Goal: Transaction & Acquisition: Book appointment/travel/reservation

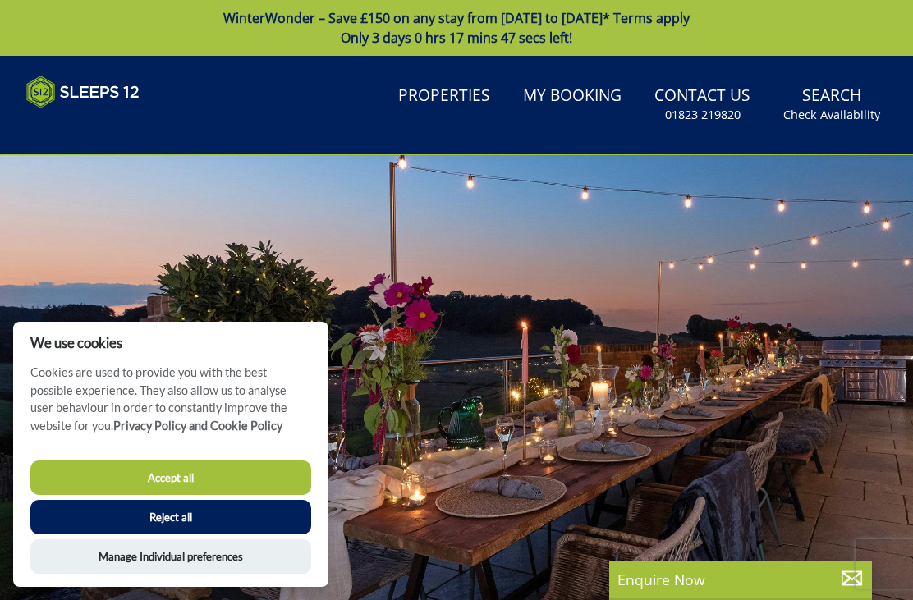
click at [223, 475] on button "Accept all" at bounding box center [170, 478] width 281 height 34
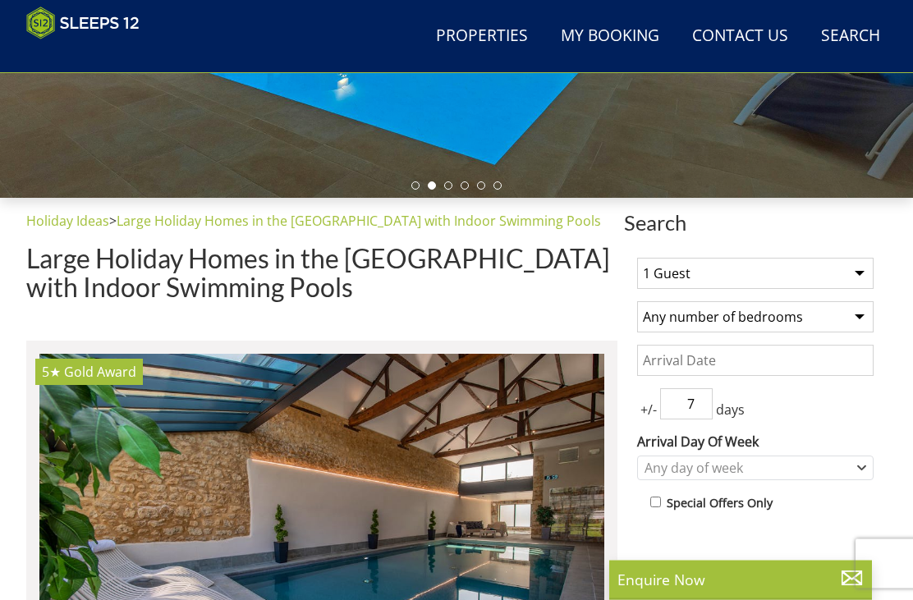
scroll to position [443, 0]
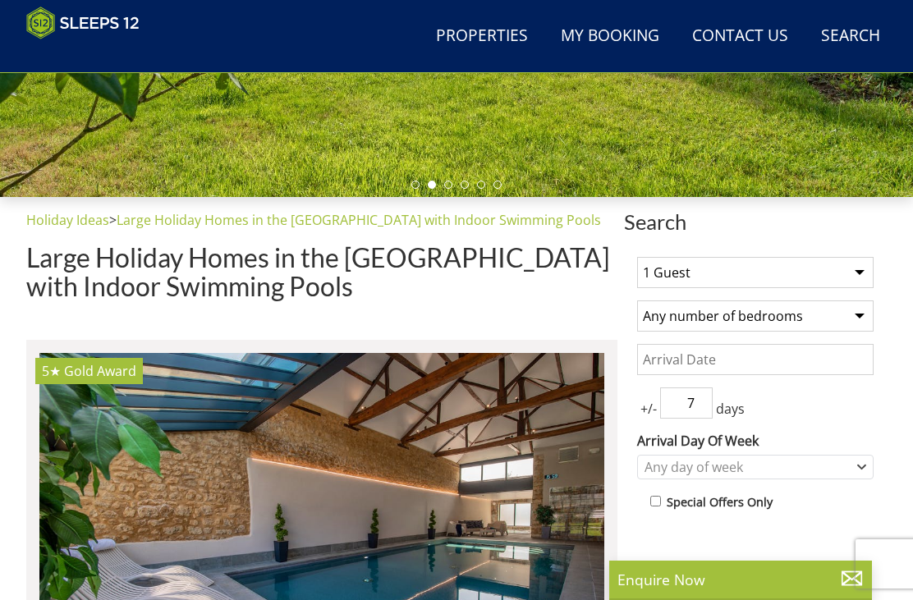
click at [856, 275] on select "1 Guest 2 Guests 3 Guests 4 Guests 5 Guests 6 Guests 7 Guests 8 Guests 9 Guests…" at bounding box center [755, 272] width 236 height 31
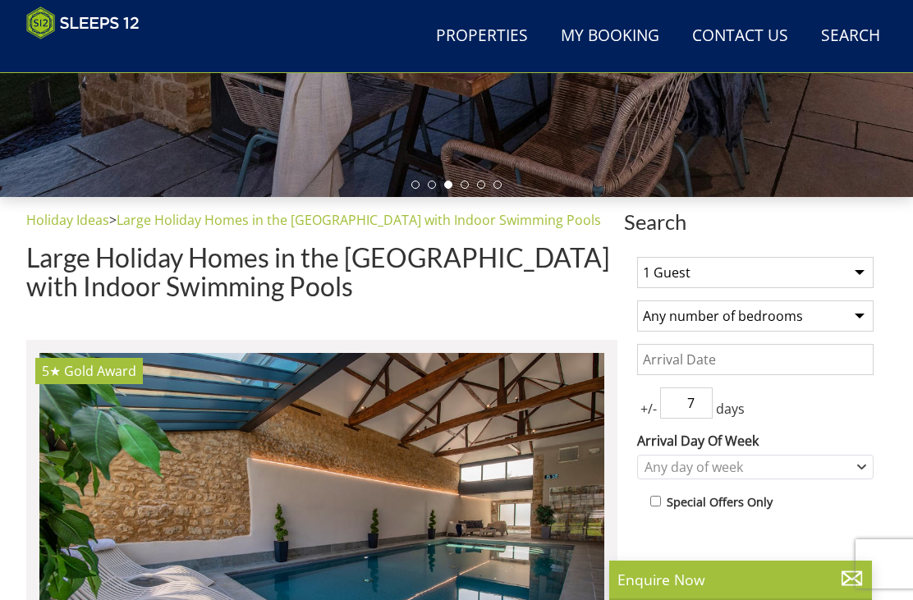
select select "12"
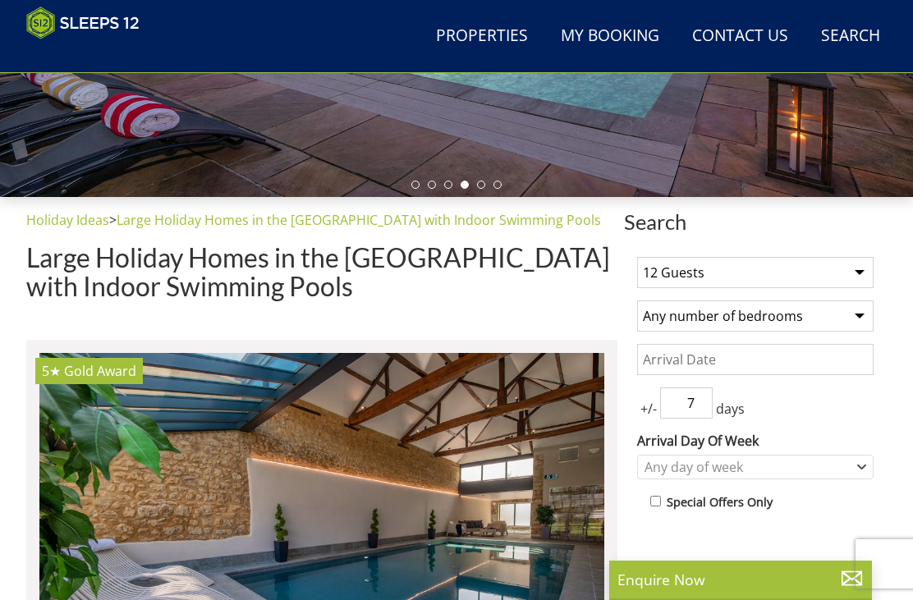
click at [856, 318] on select "Any number of bedrooms 4 Bedrooms 5 Bedrooms 6 Bedrooms 7 Bedrooms 8 Bedrooms 9…" at bounding box center [755, 316] width 236 height 31
select select "5"
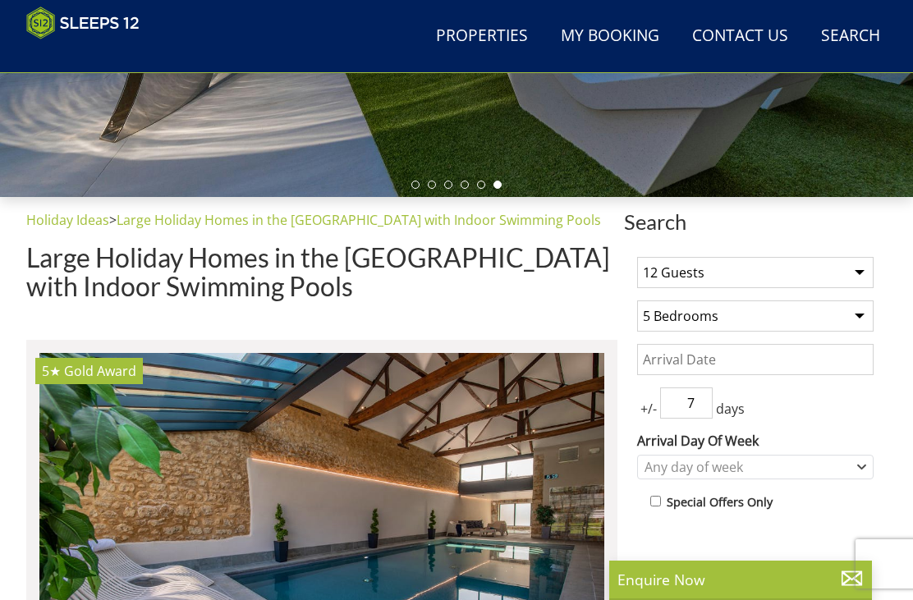
click at [776, 365] on input "Date" at bounding box center [755, 359] width 236 height 31
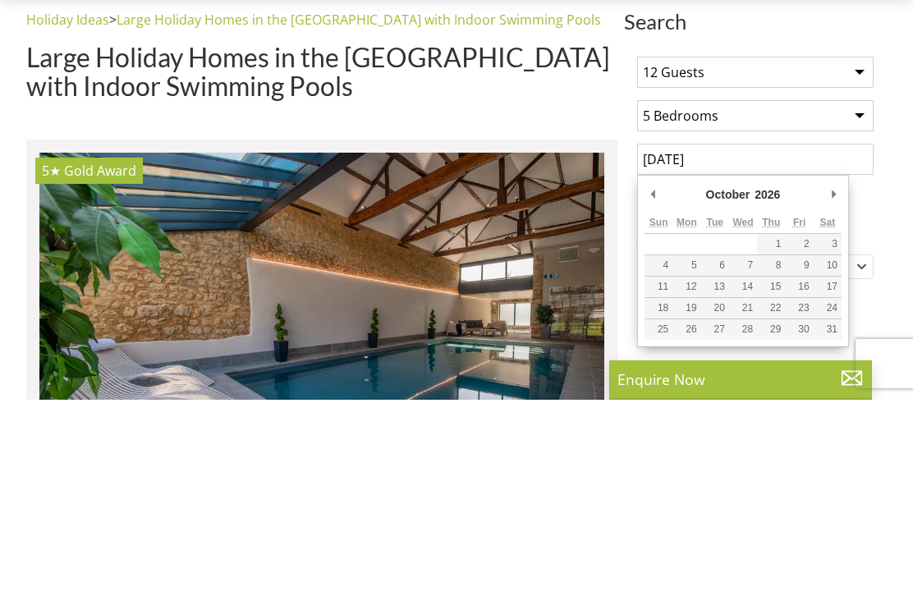
scroll to position [704, 0]
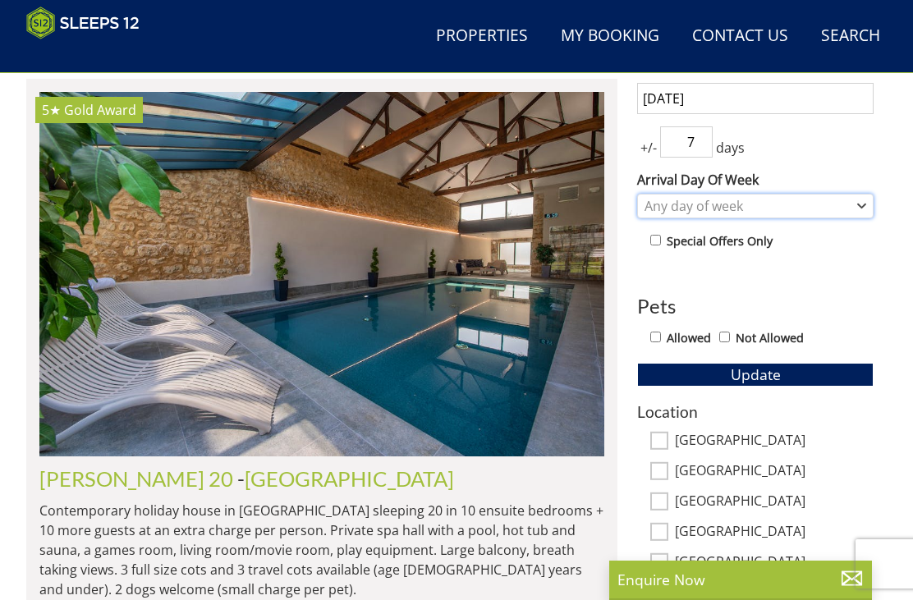
click at [852, 210] on div "Any day of week" at bounding box center [746, 206] width 213 height 18
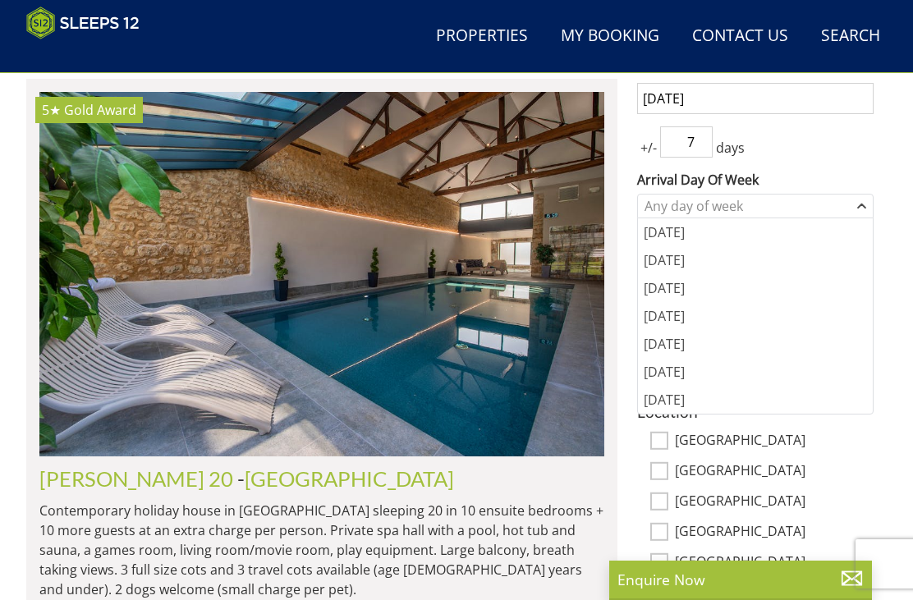
click at [850, 103] on input "[DATE]" at bounding box center [755, 98] width 236 height 31
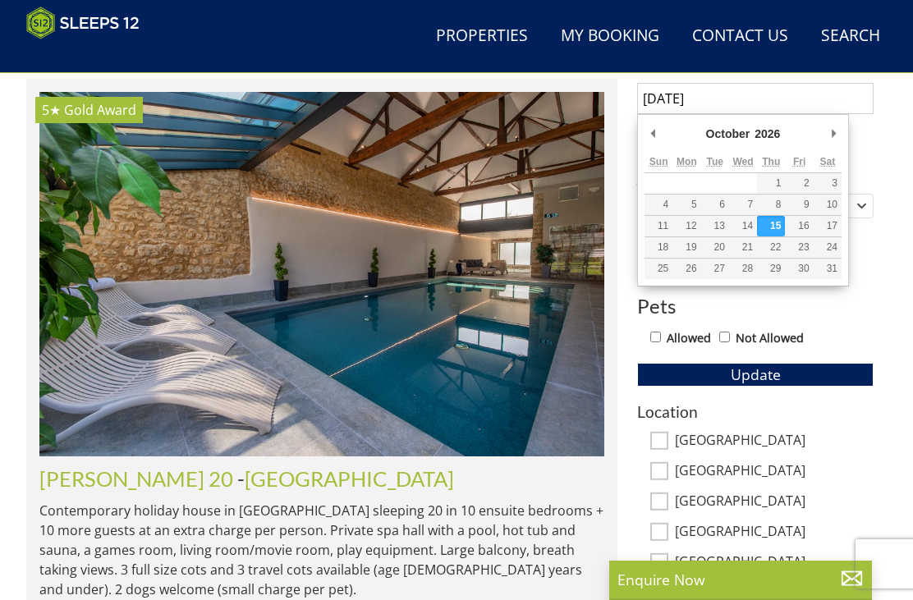
scroll to position [704, 0]
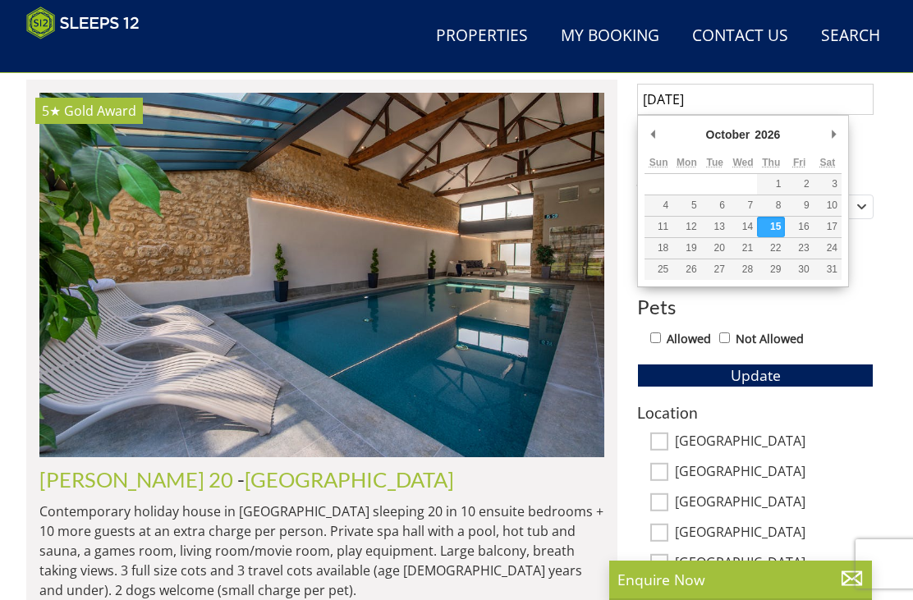
type input "[DATE]"
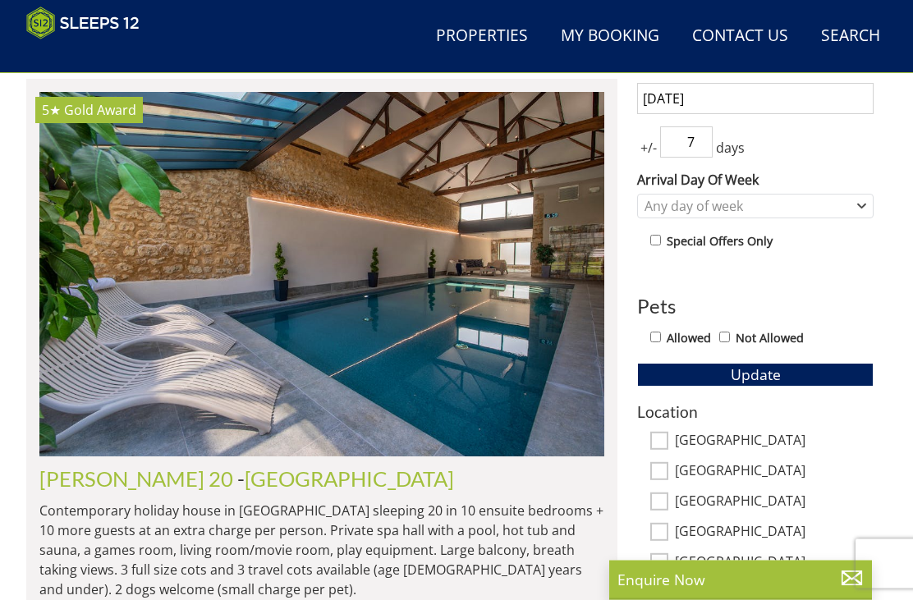
scroll to position [704, 0]
click at [857, 211] on div "Any day of week" at bounding box center [755, 206] width 236 height 25
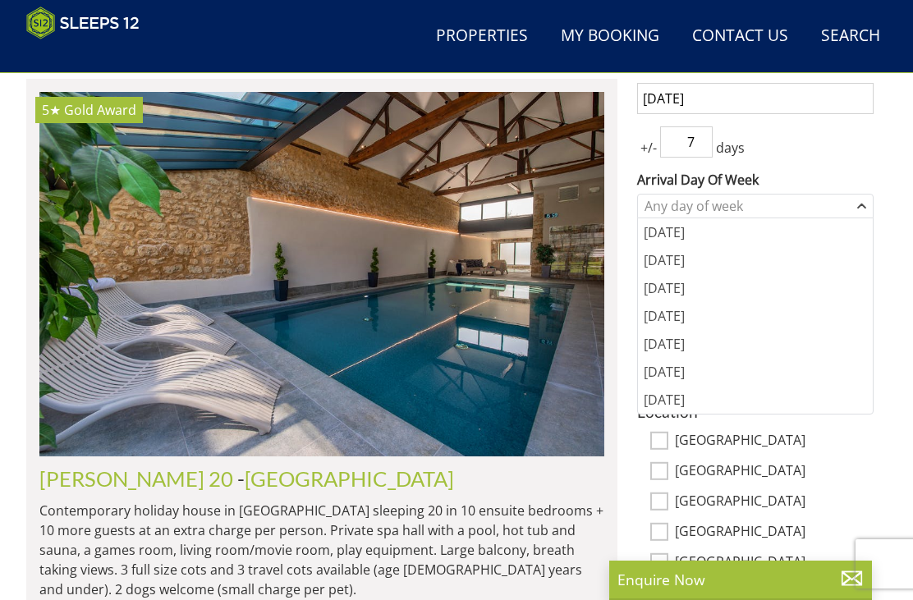
click at [700, 370] on div "[DATE]" at bounding box center [755, 372] width 235 height 28
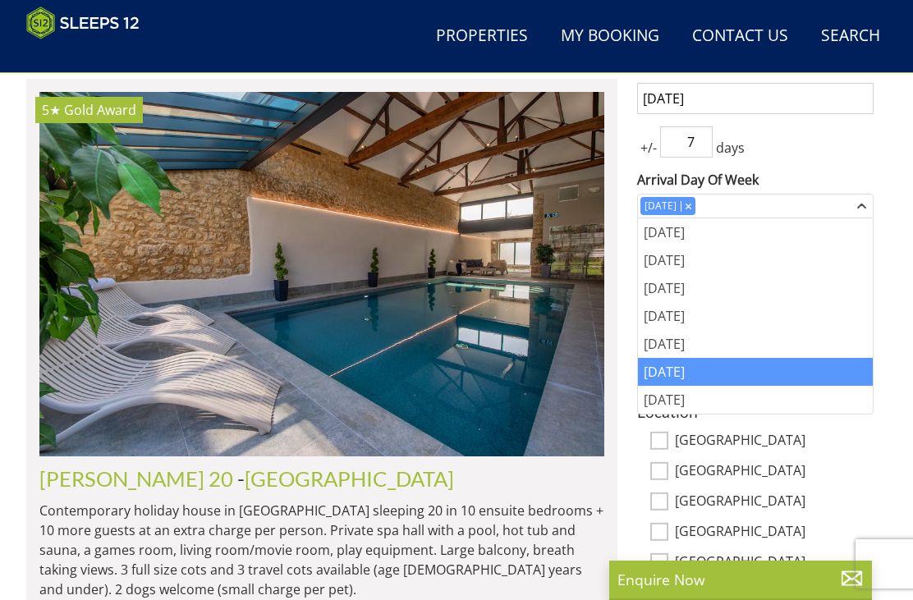
click at [819, 447] on label "[GEOGRAPHIC_DATA]" at bounding box center [774, 442] width 199 height 18
click at [668, 447] on input "[GEOGRAPHIC_DATA]" at bounding box center [659, 441] width 18 height 18
checkbox input "true"
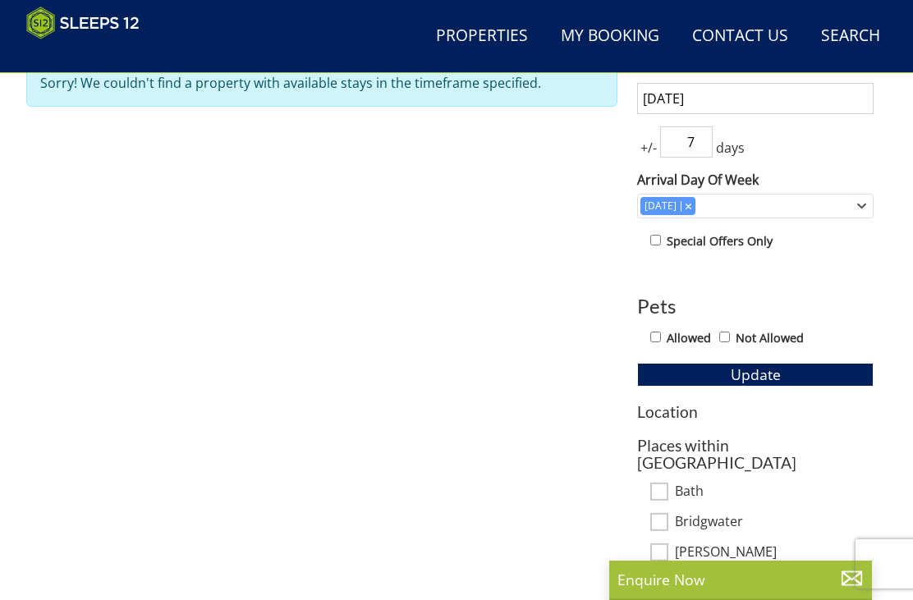
click at [657, 338] on input "Allowed" at bounding box center [655, 337] width 11 height 11
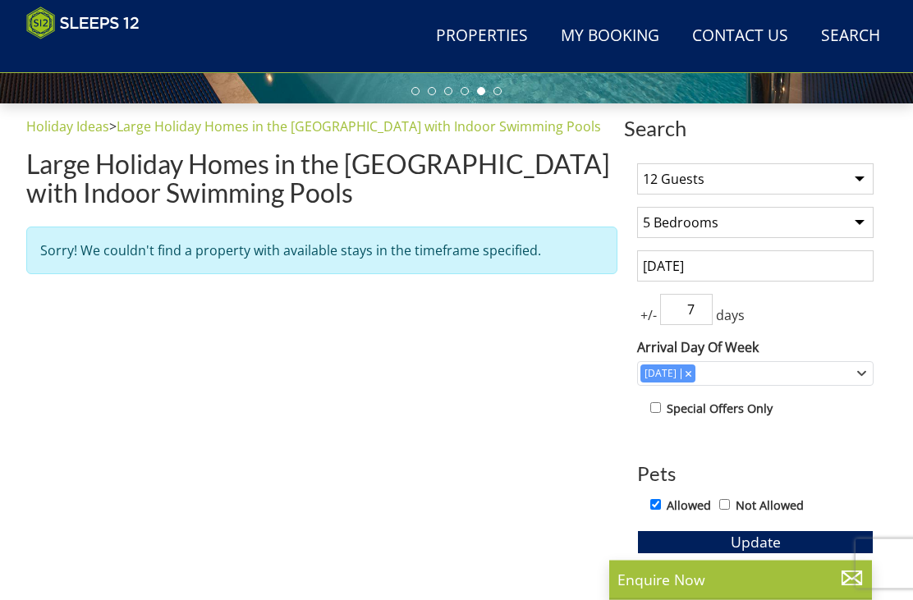
scroll to position [537, 0]
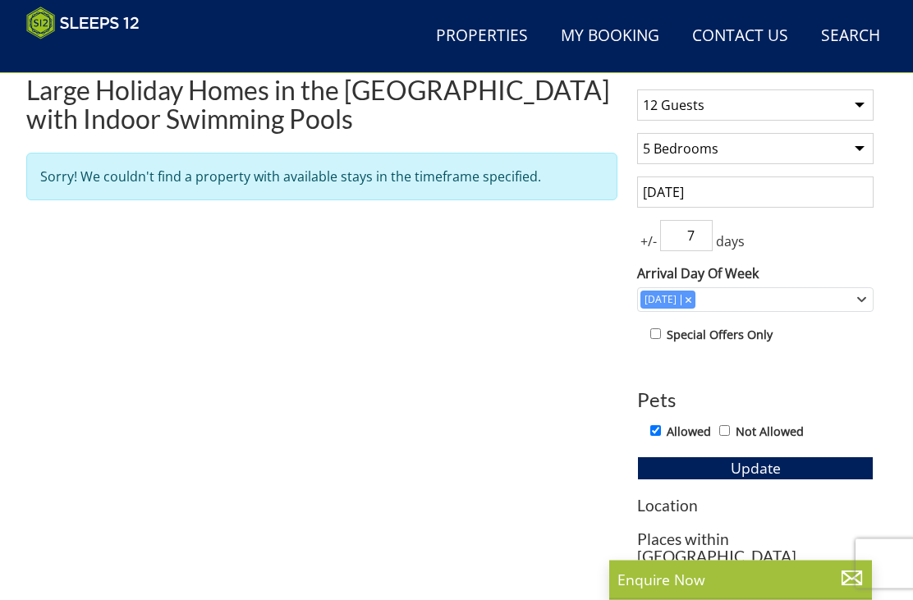
click at [661, 429] on input "Allowed" at bounding box center [655, 431] width 11 height 11
checkbox input "false"
click at [730, 434] on input "Not Allowed" at bounding box center [724, 430] width 11 height 11
checkbox input "true"
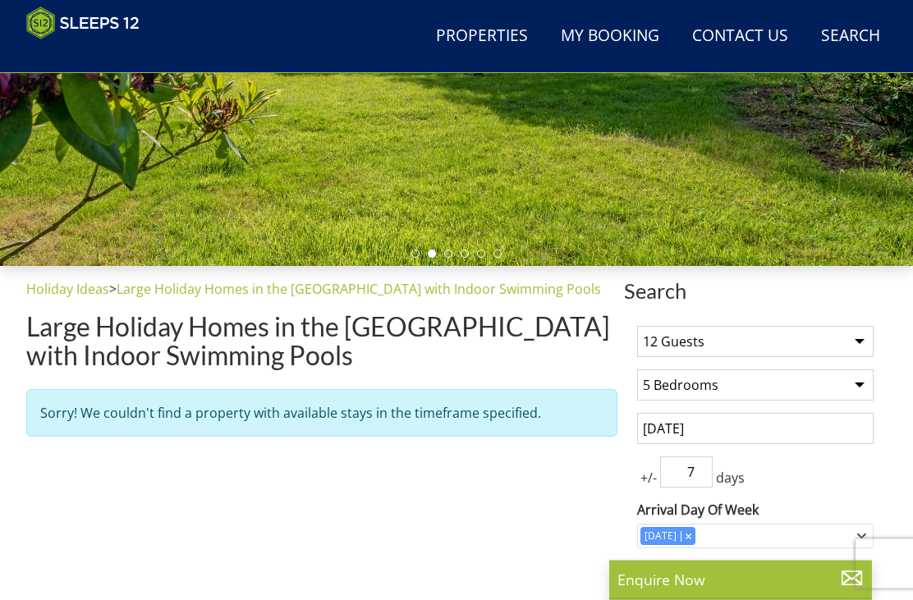
scroll to position [374, 0]
click at [850, 337] on select "1 Guest 2 Guests 3 Guests 4 Guests 5 Guests 6 Guests 7 Guests 8 Guests 9 Guests…" at bounding box center [755, 341] width 236 height 31
select select "11"
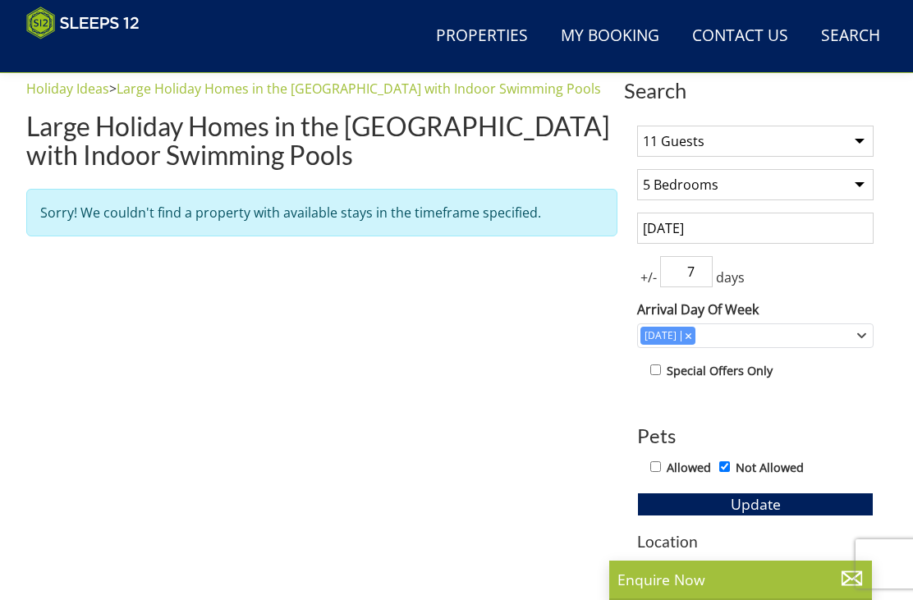
scroll to position [576, 0]
click at [767, 496] on span "Update" at bounding box center [756, 503] width 50 height 20
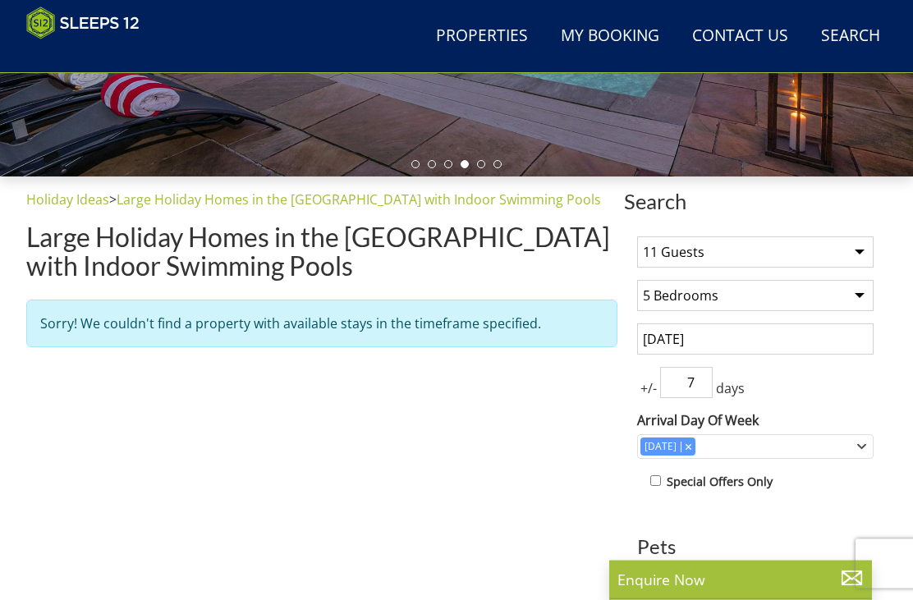
click at [758, 334] on input "[DATE]" at bounding box center [755, 339] width 236 height 31
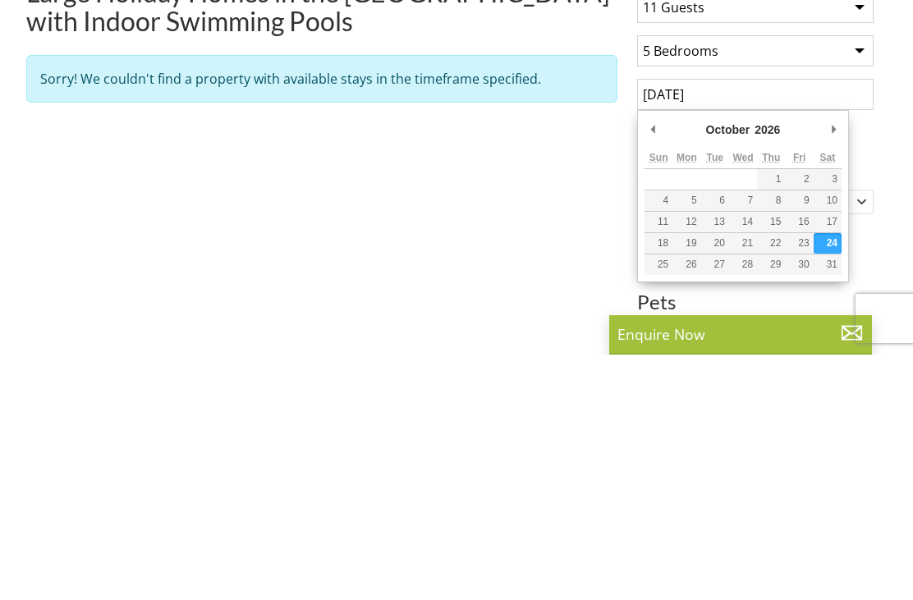
type input "[DATE]"
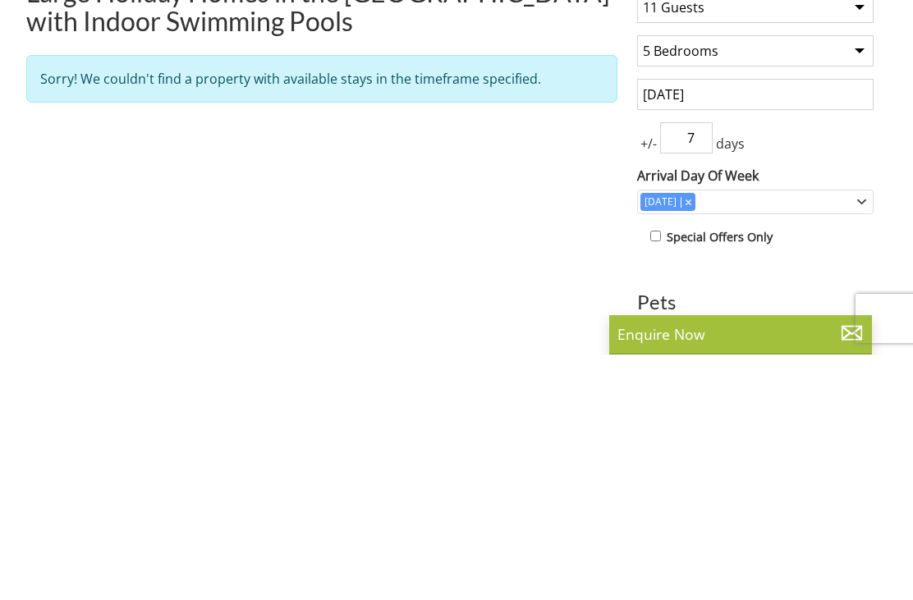
scroll to position [709, 0]
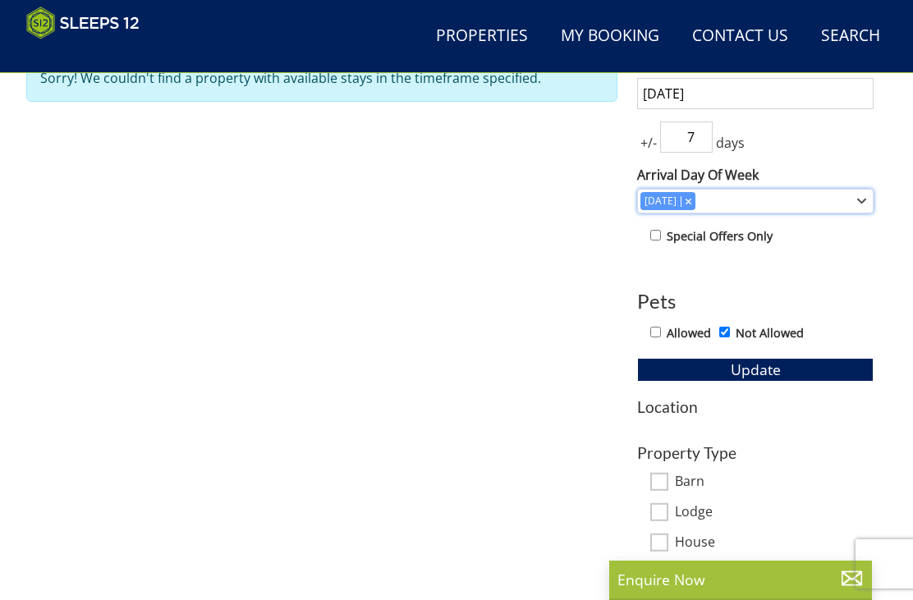
click at [854, 206] on div "[DATE]" at bounding box center [755, 201] width 236 height 25
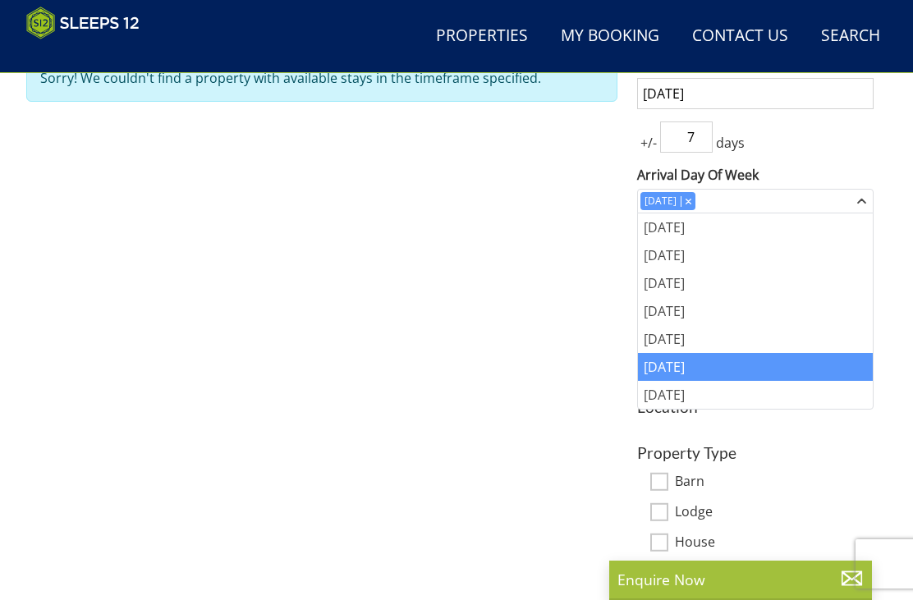
click at [702, 239] on div "[DATE]" at bounding box center [755, 227] width 235 height 28
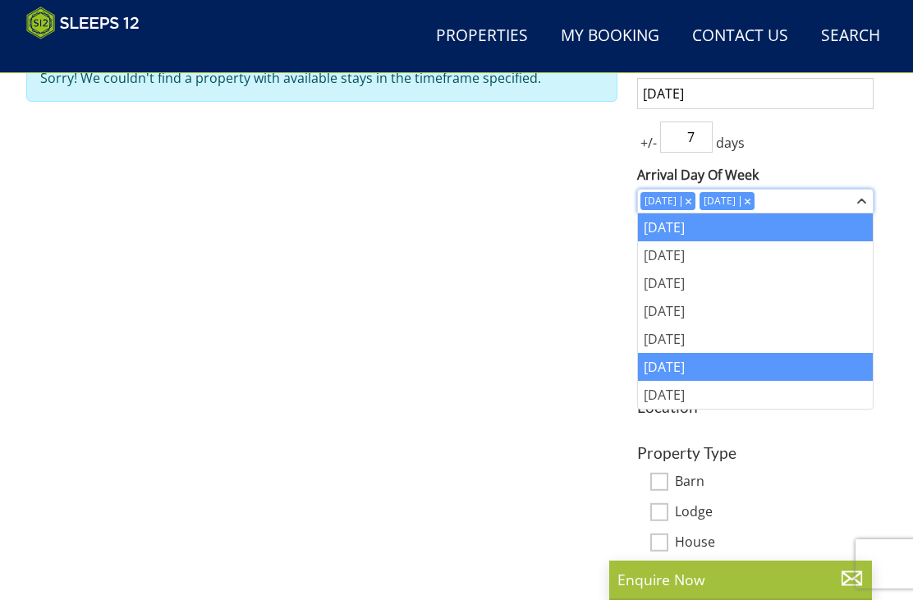
click at [750, 203] on icon "Combobox" at bounding box center [748, 201] width 5 height 5
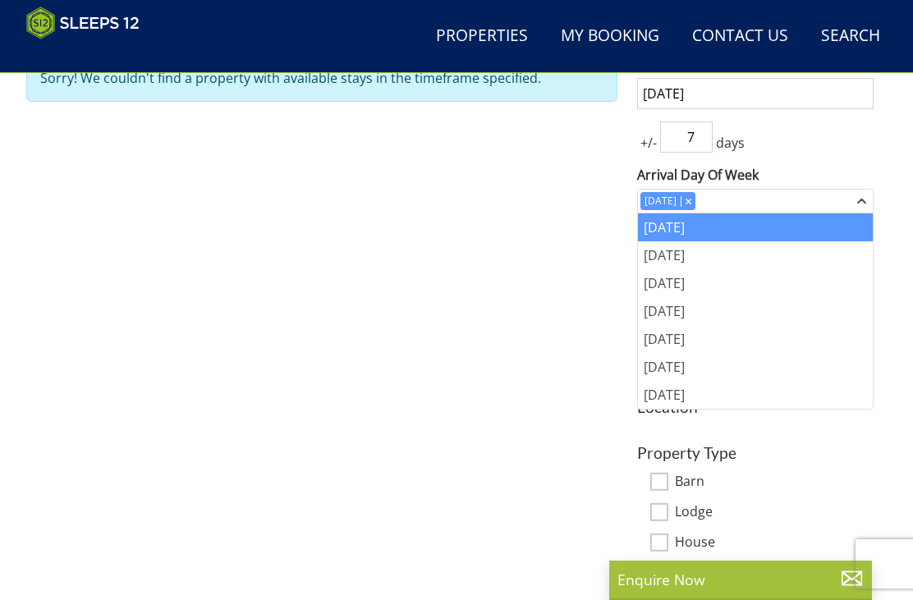
click at [697, 140] on input "7" at bounding box center [686, 137] width 53 height 31
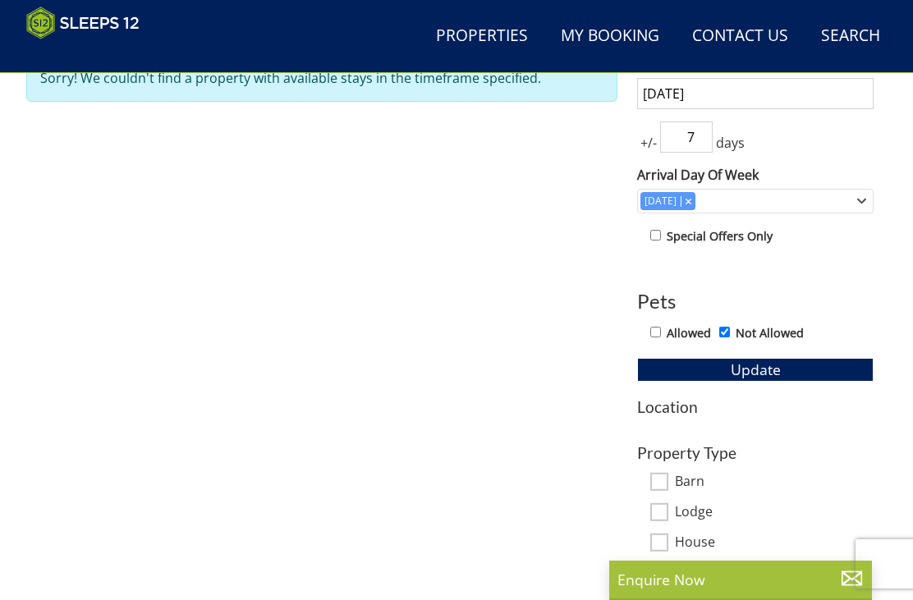
scroll to position [709, 0]
click at [707, 137] on input "7" at bounding box center [686, 137] width 53 height 31
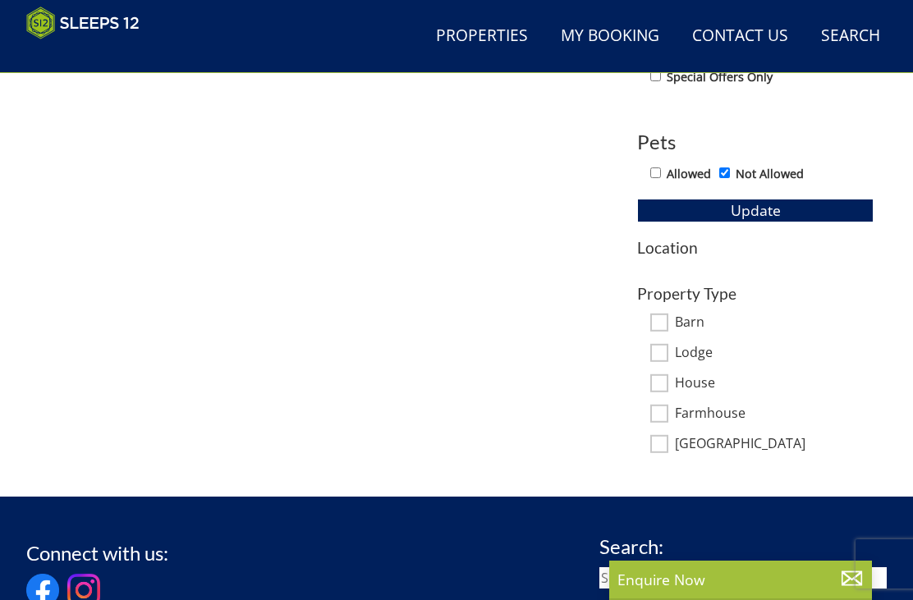
type input "5"
click at [801, 201] on button "Update" at bounding box center [755, 210] width 236 height 23
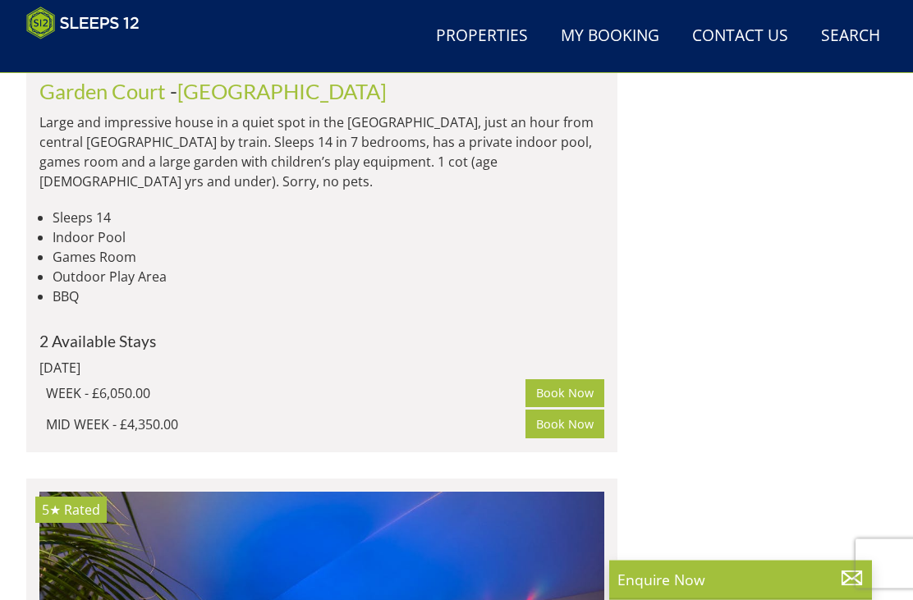
scroll to position [2291, 0]
click at [209, 103] on link "[GEOGRAPHIC_DATA]" at bounding box center [281, 91] width 209 height 25
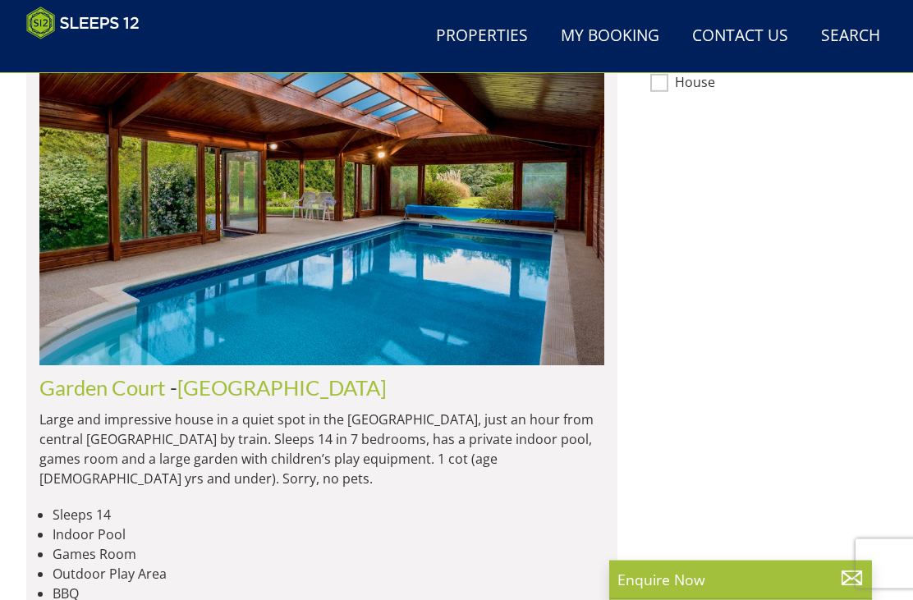
scroll to position [1220, 0]
click at [122, 375] on link "Garden Court" at bounding box center [102, 387] width 126 height 25
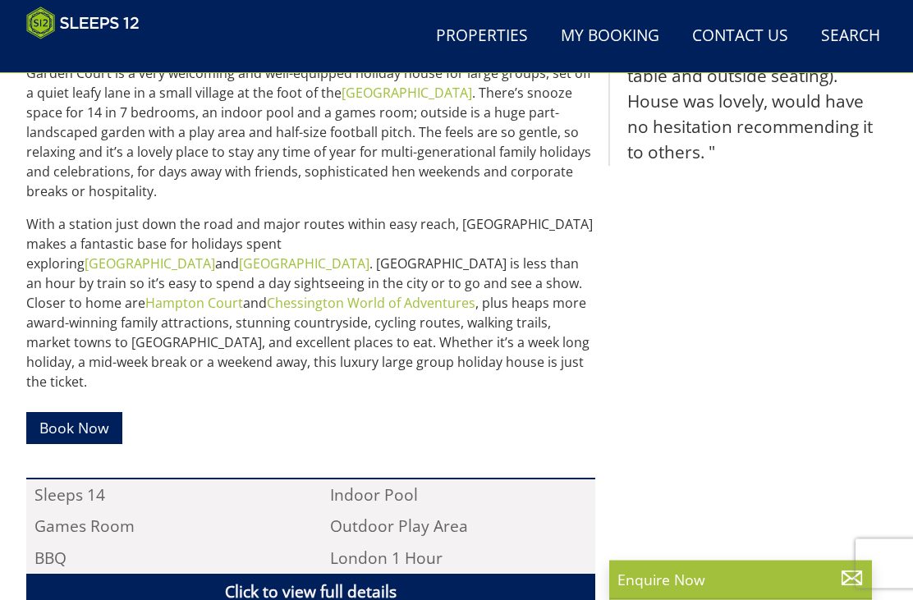
scroll to position [754, 0]
click at [369, 574] on link "Click to view full details" at bounding box center [310, 592] width 569 height 37
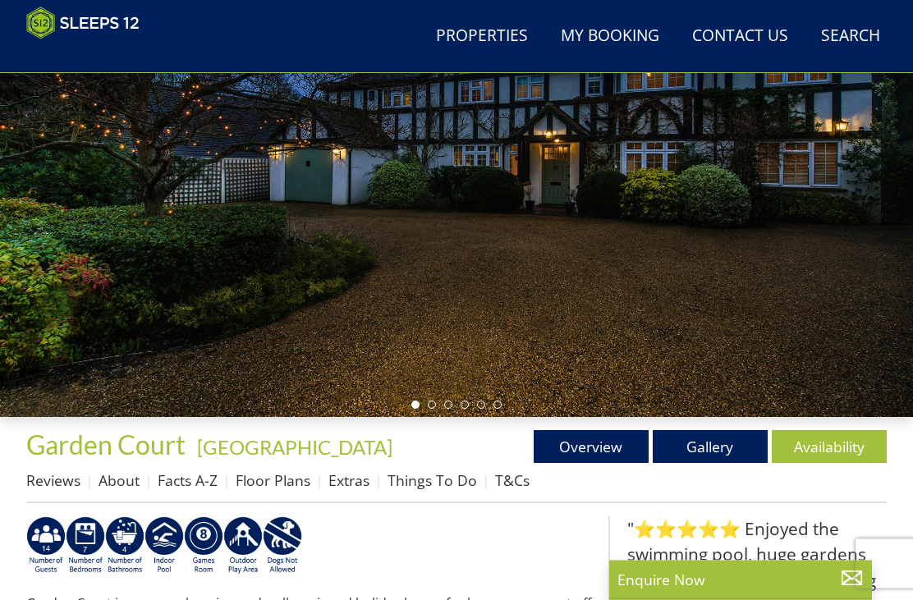
scroll to position [223, 0]
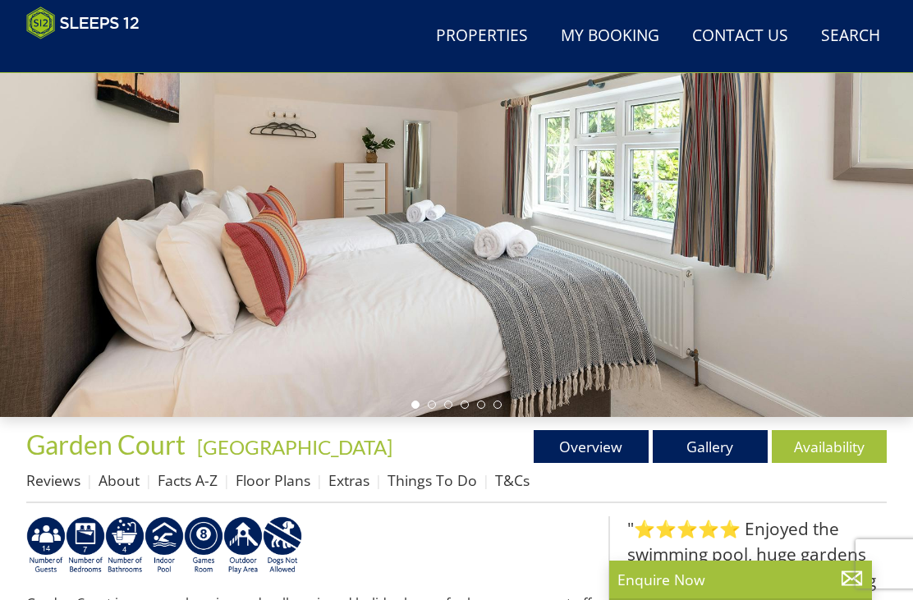
click at [713, 448] on link "Gallery" at bounding box center [710, 446] width 115 height 33
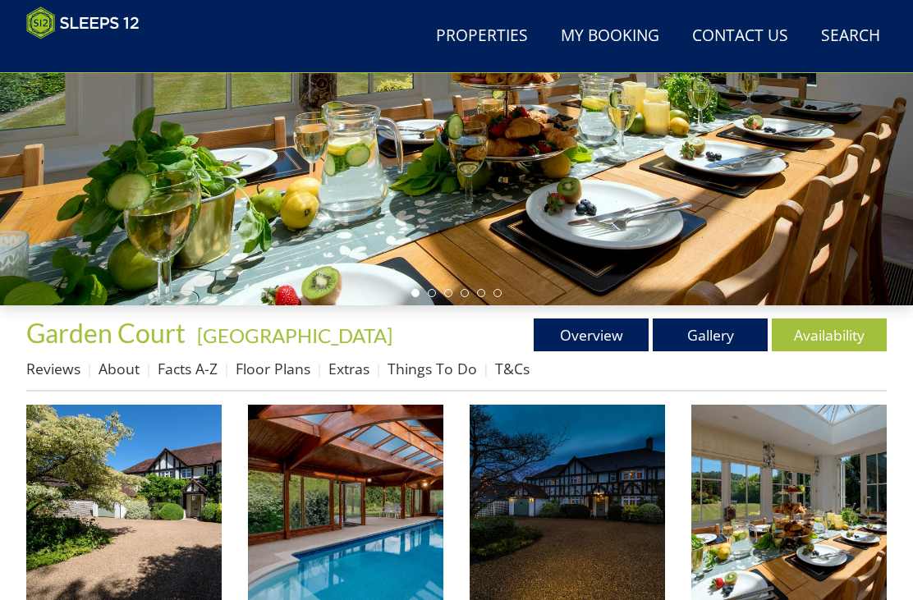
scroll to position [337, 0]
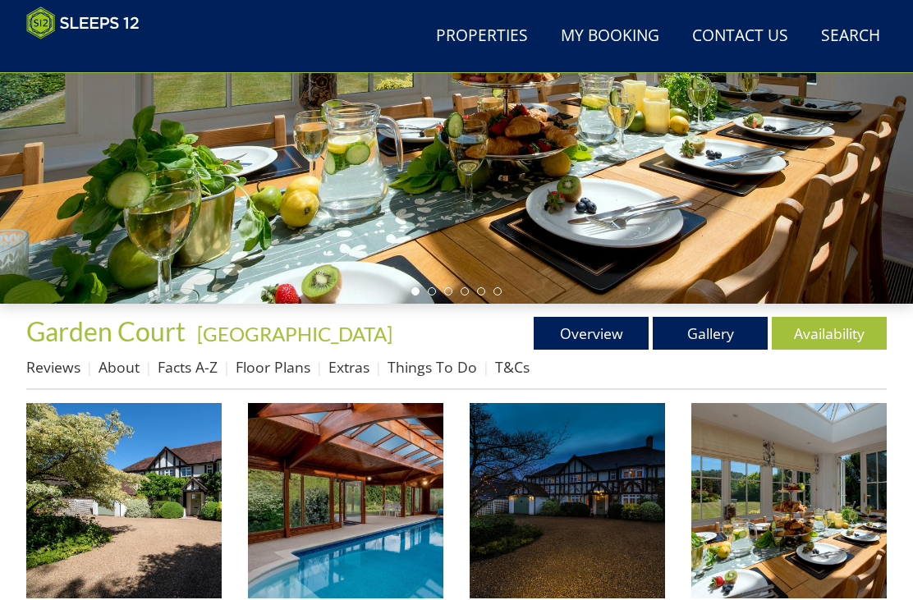
click at [834, 330] on link "Availability" at bounding box center [829, 333] width 115 height 33
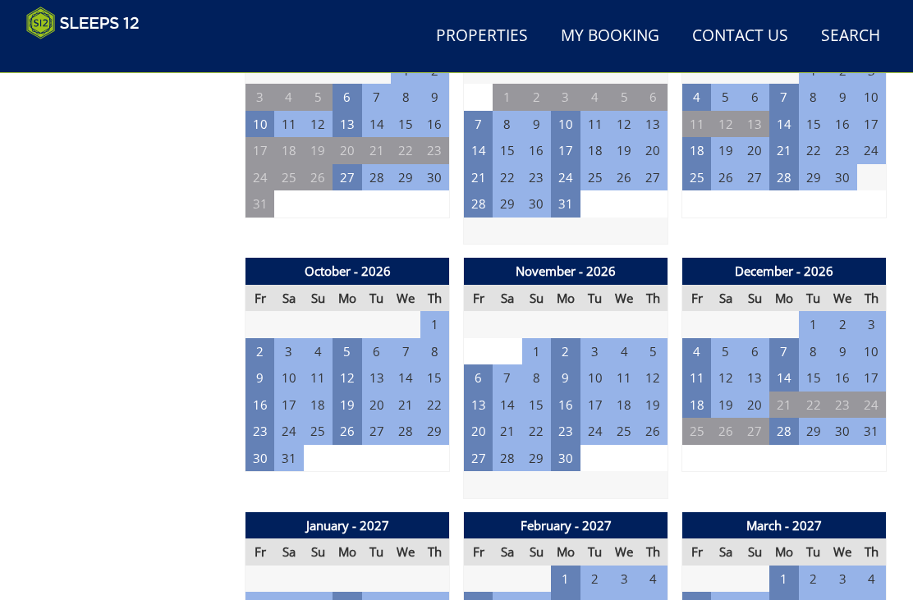
scroll to position [1498, 0]
click at [264, 418] on td "23" at bounding box center [260, 431] width 30 height 27
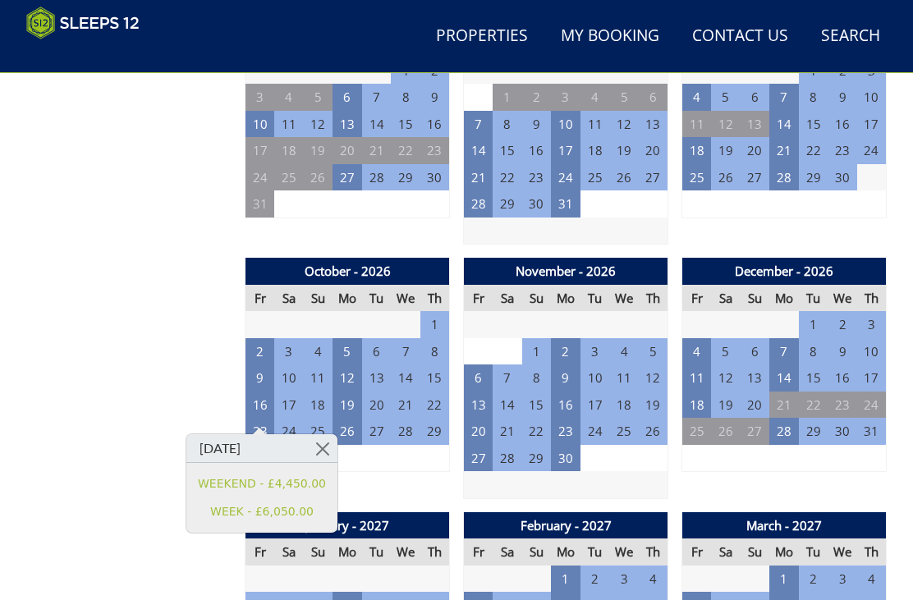
click at [355, 420] on td "26" at bounding box center [348, 431] width 30 height 27
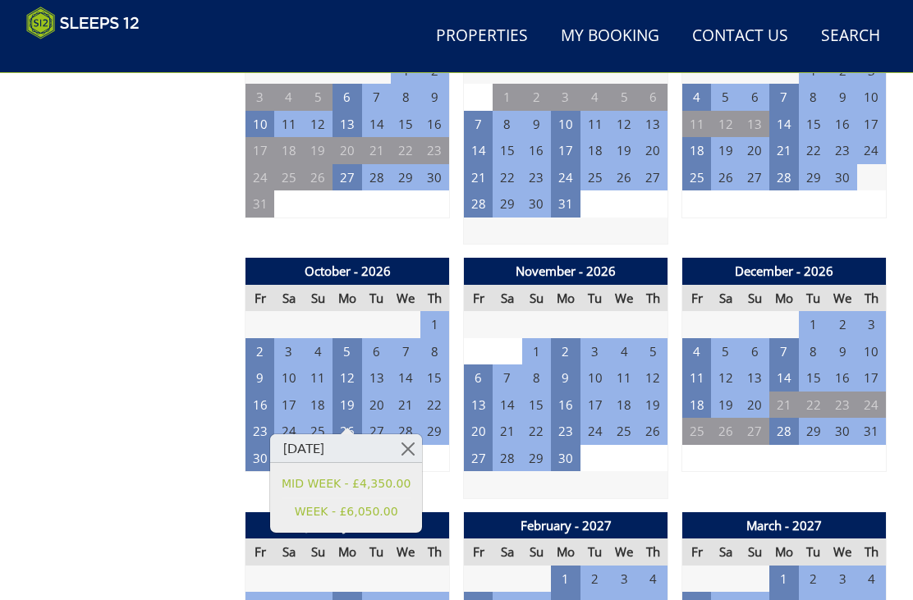
click at [261, 426] on td "23" at bounding box center [260, 431] width 30 height 27
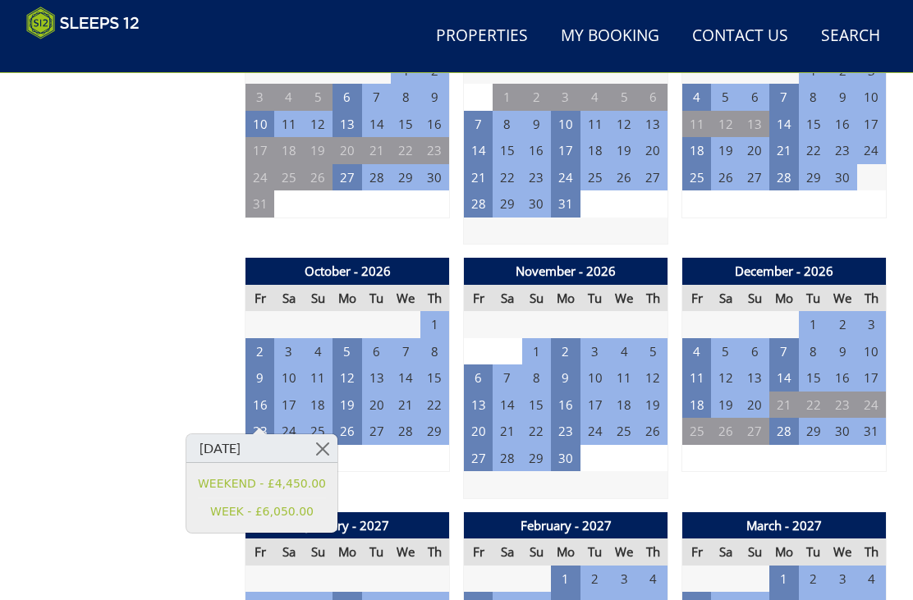
click at [352, 419] on td "26" at bounding box center [348, 431] width 30 height 27
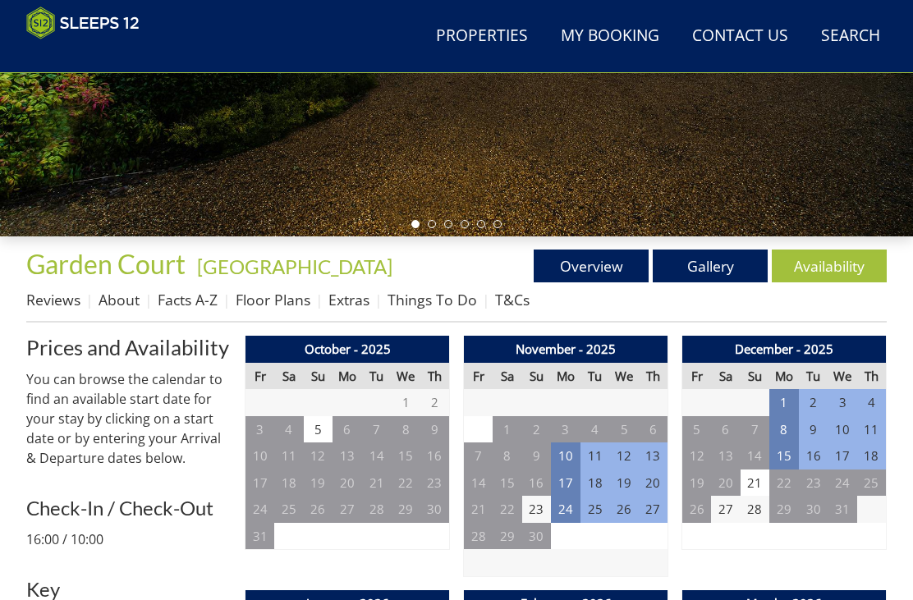
scroll to position [406, 0]
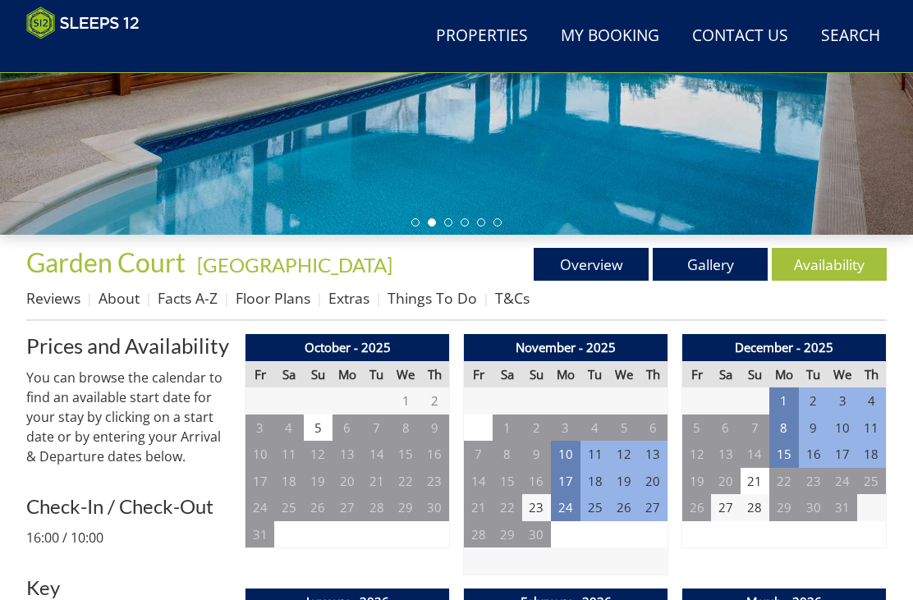
click at [292, 307] on link "Floor Plans" at bounding box center [273, 298] width 75 height 20
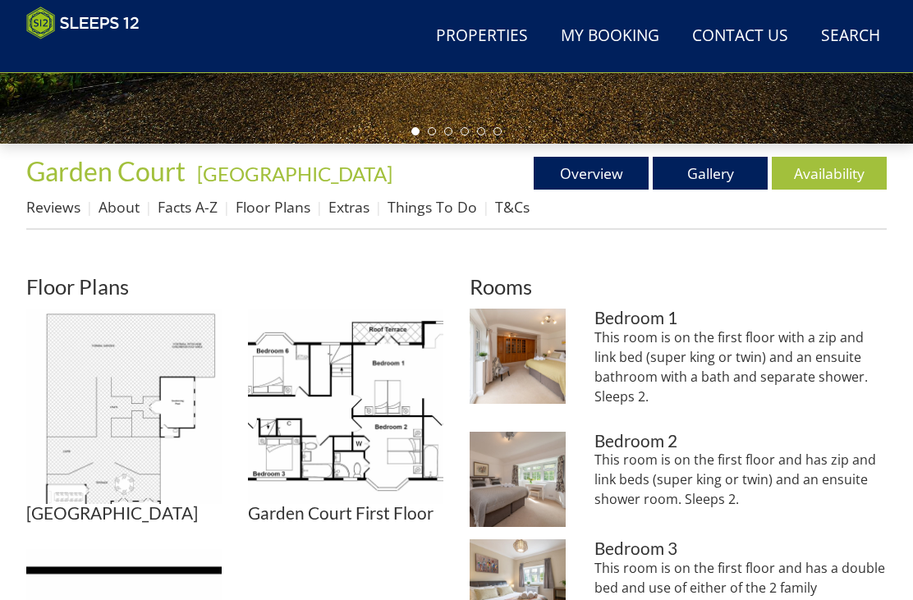
scroll to position [536, 0]
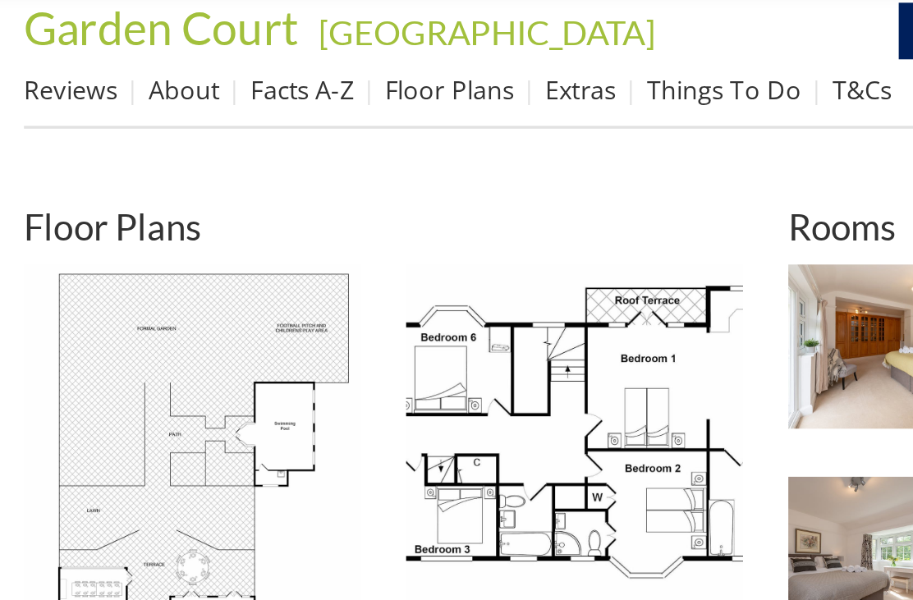
click at [114, 269] on img at bounding box center [123, 366] width 195 height 195
click at [130, 275] on img at bounding box center [123, 366] width 195 height 195
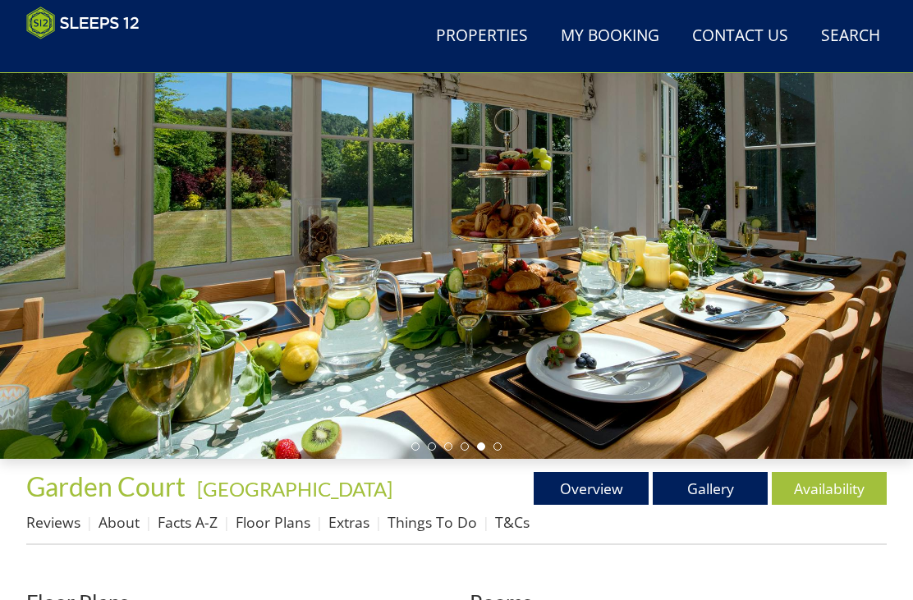
scroll to position [174, 0]
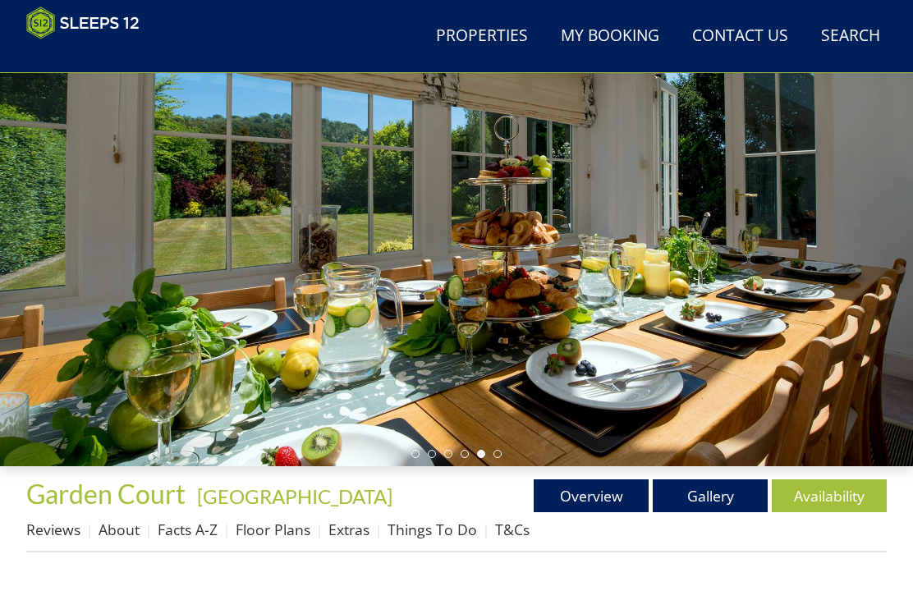
click at [727, 491] on link "Gallery" at bounding box center [710, 496] width 115 height 33
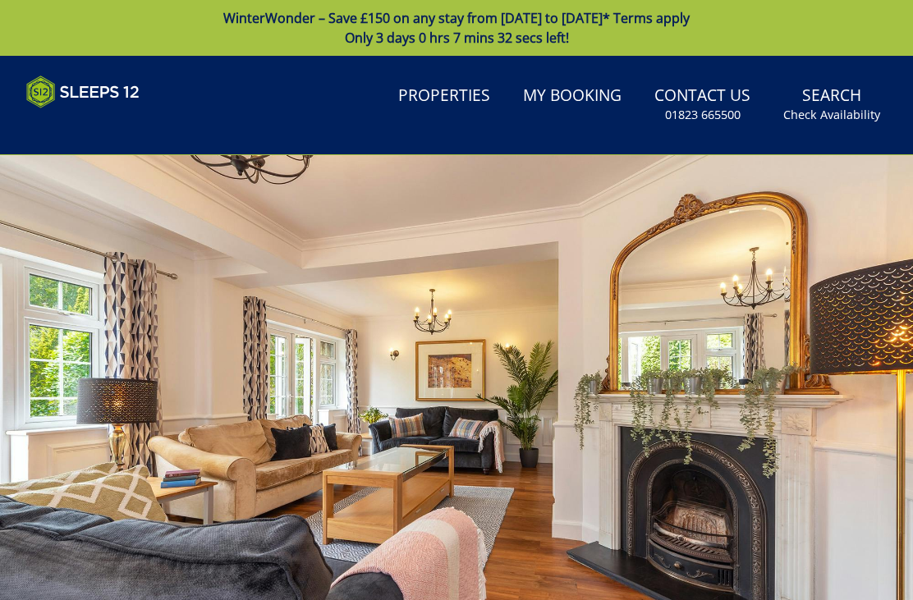
click at [720, 108] on small "01823 665500" at bounding box center [703, 115] width 76 height 16
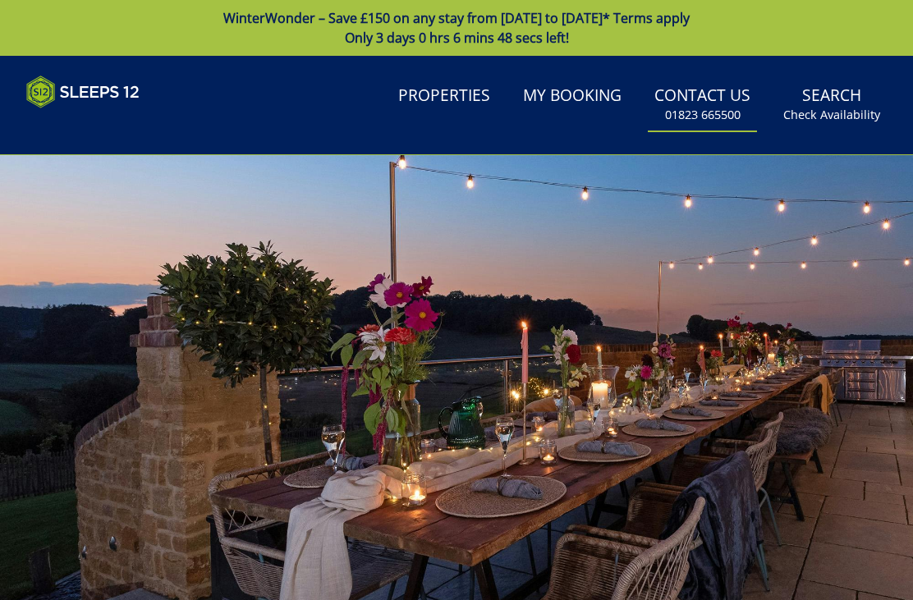
click at [839, 107] on small "Check Availability" at bounding box center [831, 115] width 97 height 16
click at [844, 108] on small "Check Availability" at bounding box center [831, 115] width 97 height 16
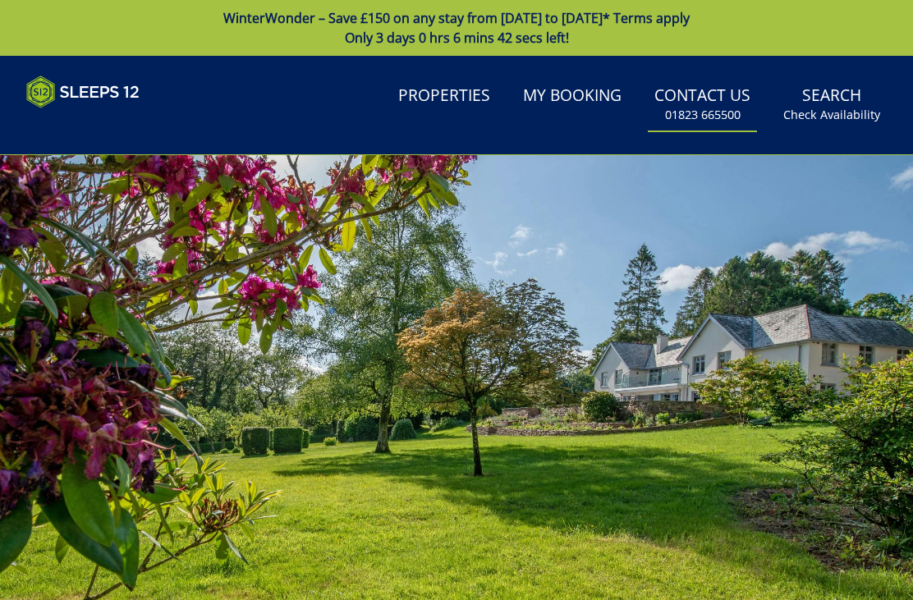
click at [846, 127] on link "Search Check Availability" at bounding box center [832, 104] width 110 height 53
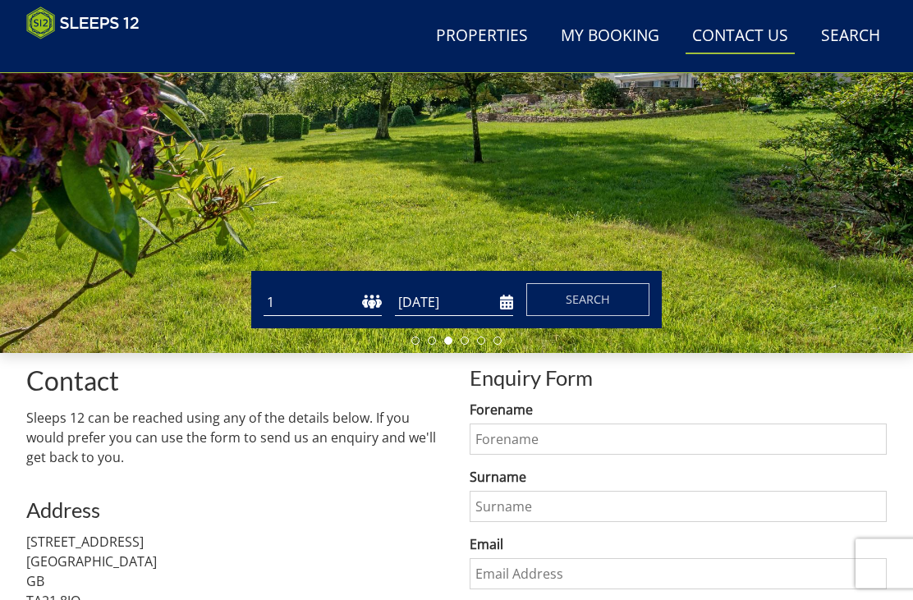
scroll to position [288, 0]
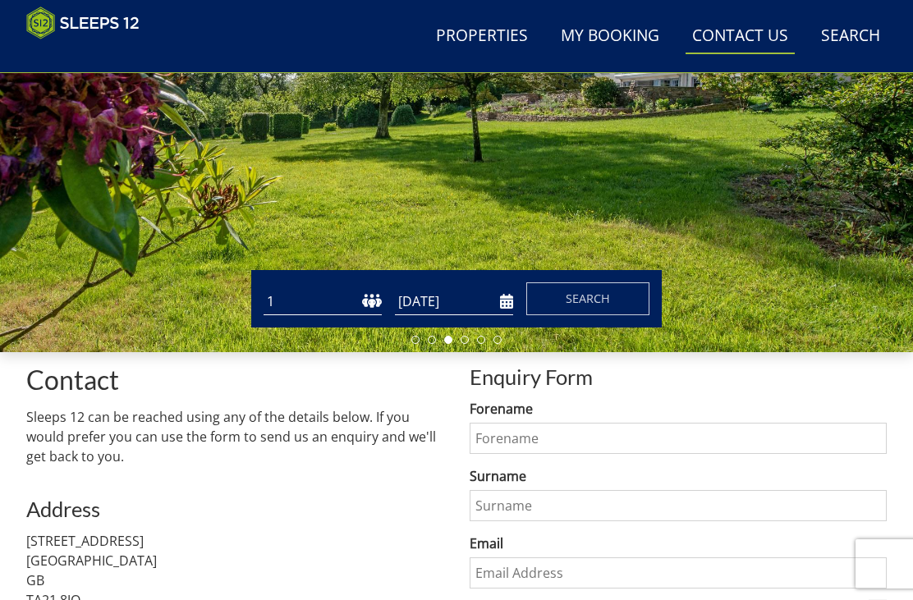
click at [506, 302] on input "[DATE]" at bounding box center [454, 301] width 118 height 27
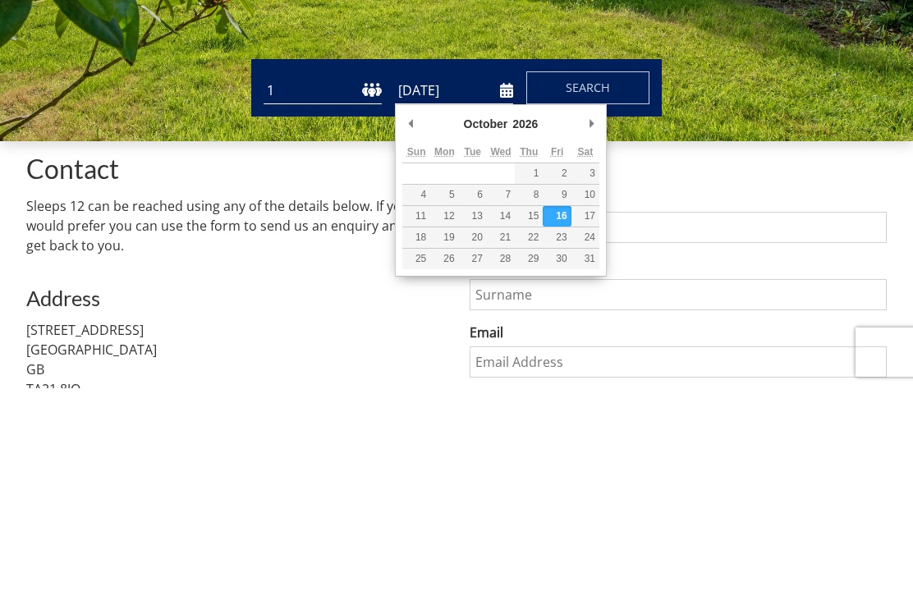
scroll to position [500, 0]
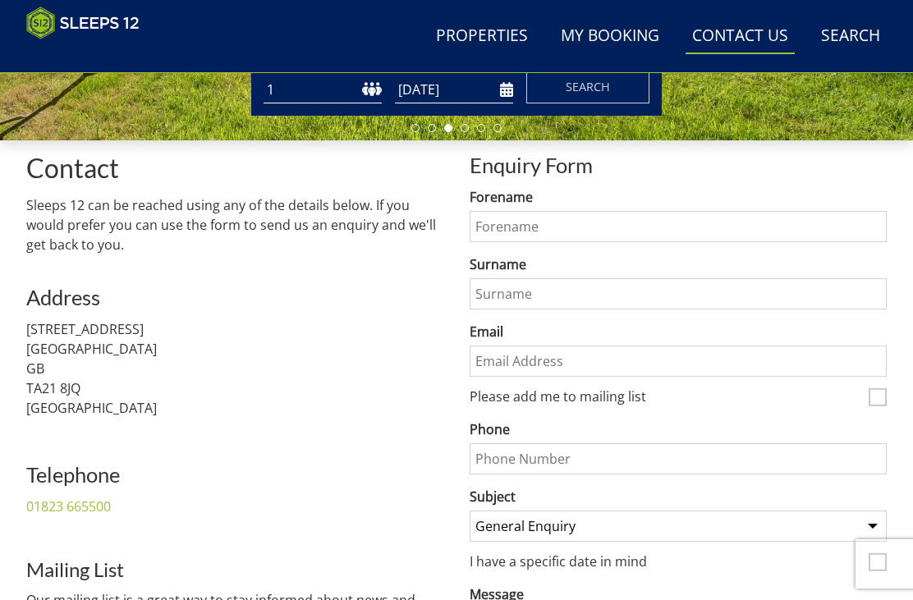
click at [504, 90] on input "[DATE]" at bounding box center [454, 89] width 118 height 27
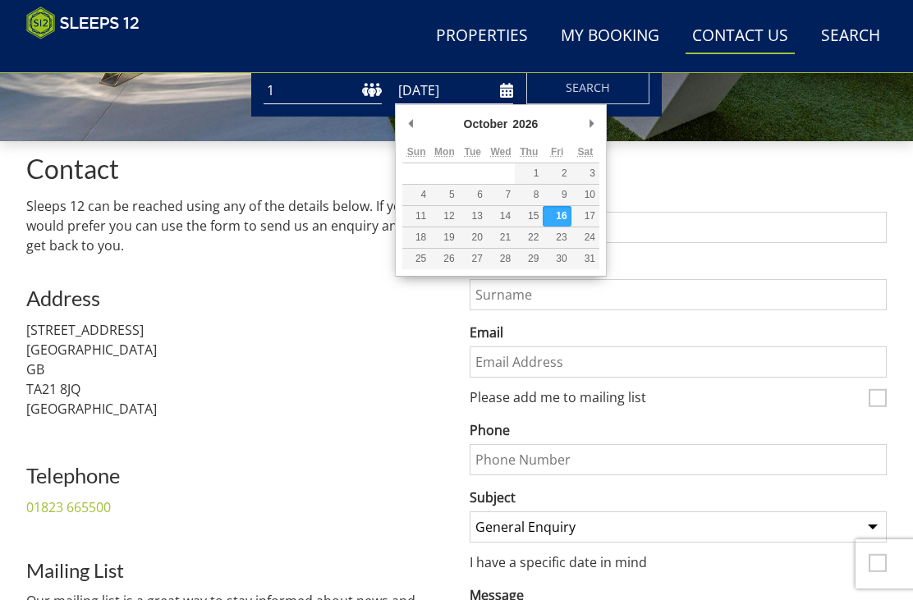
type input "[DATE]"
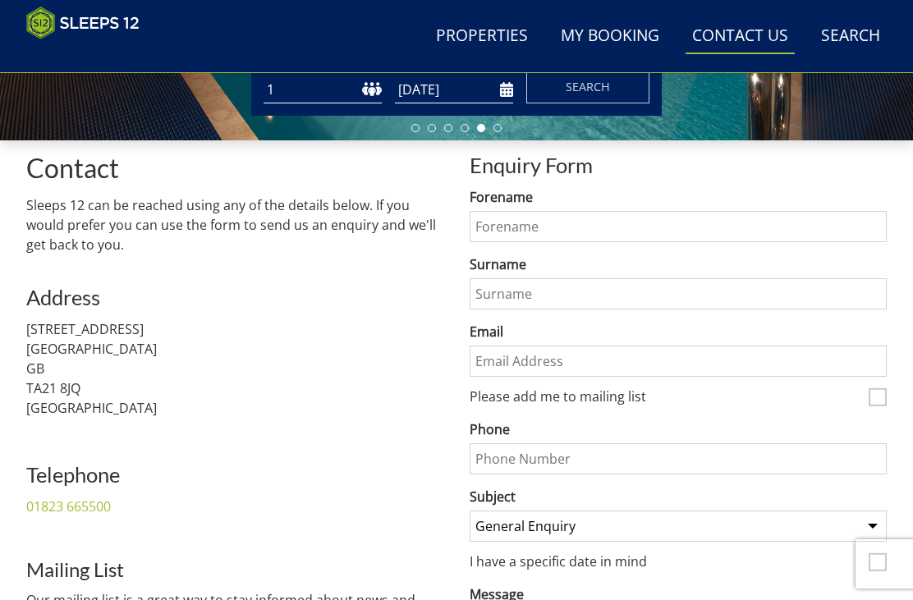
click at [347, 94] on select "1 2 3 4 5 6 7 8 9 10 11 12 13 14 15 16 17 18 19 20 21 22 23 24 25 26 27 28 29 3…" at bounding box center [323, 89] width 118 height 27
select select "11"
click at [592, 91] on span "Search" at bounding box center [588, 87] width 44 height 16
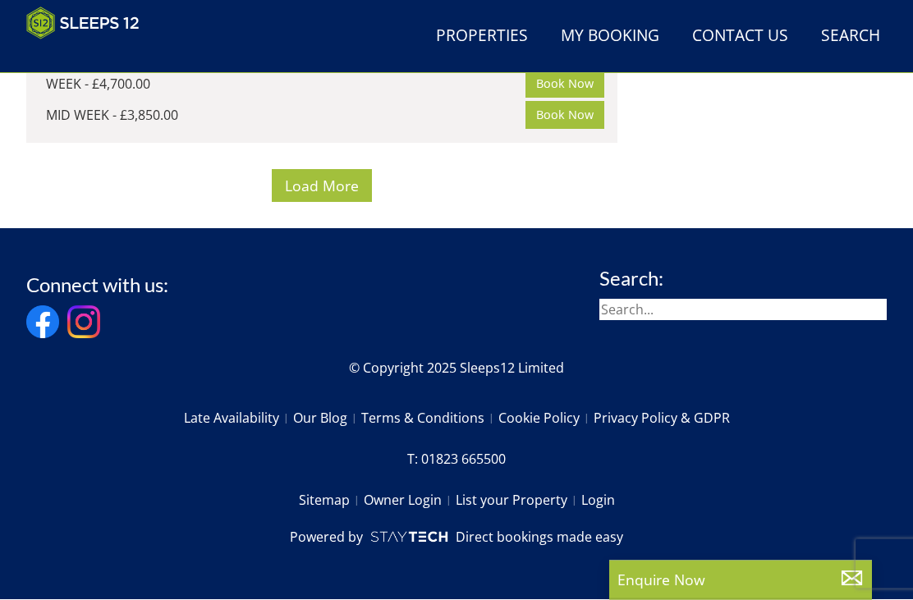
scroll to position [15440, 0]
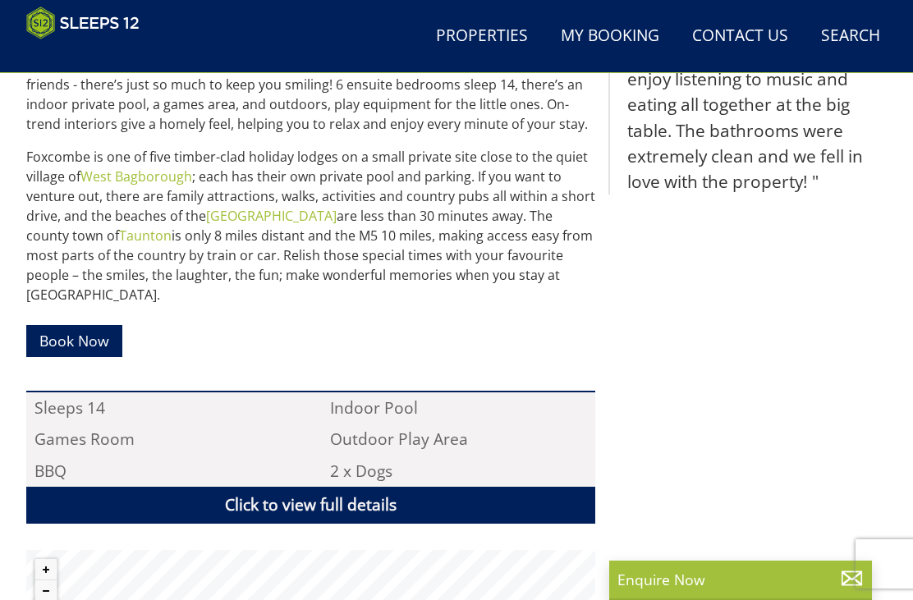
scroll to position [800, 0]
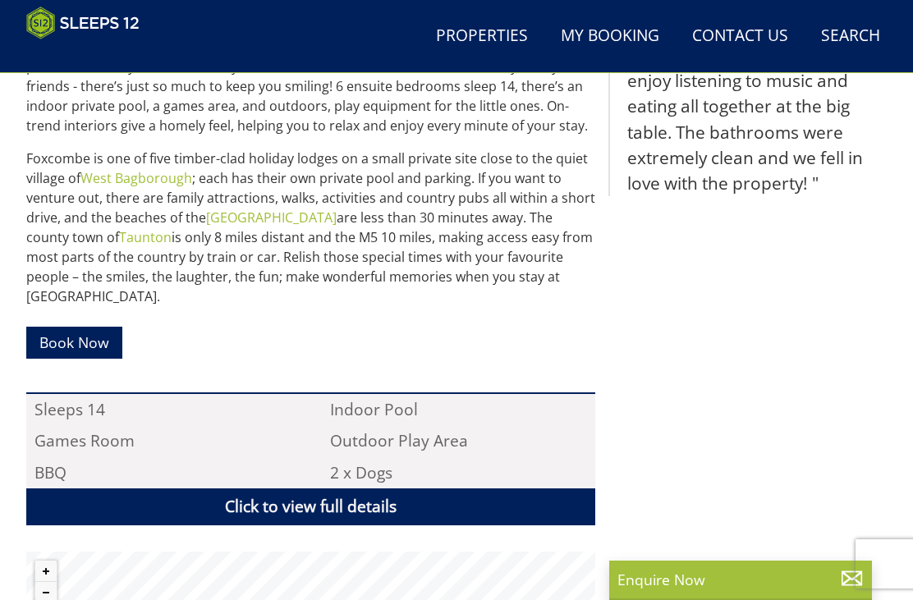
click at [369, 499] on link "Click to view full details" at bounding box center [310, 507] width 569 height 37
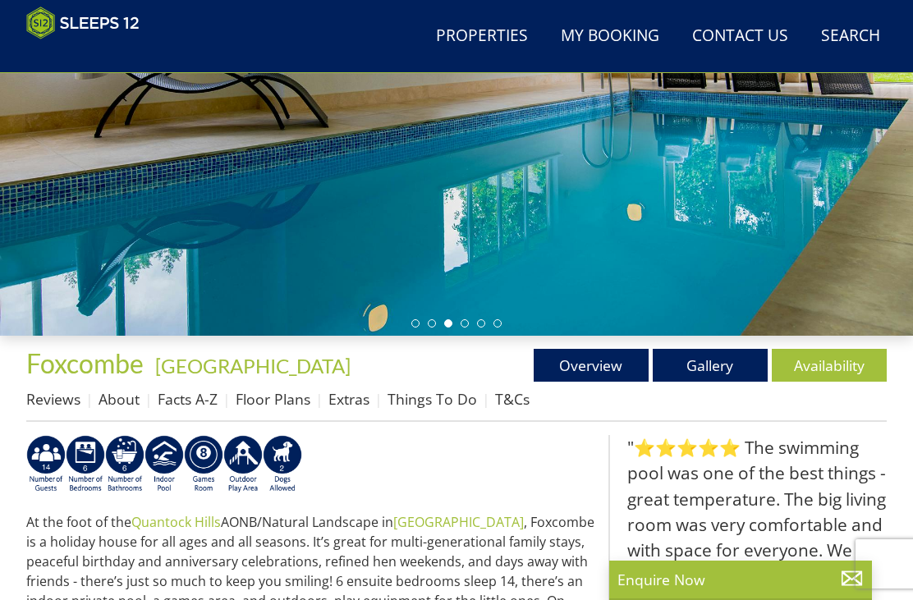
scroll to position [302, 0]
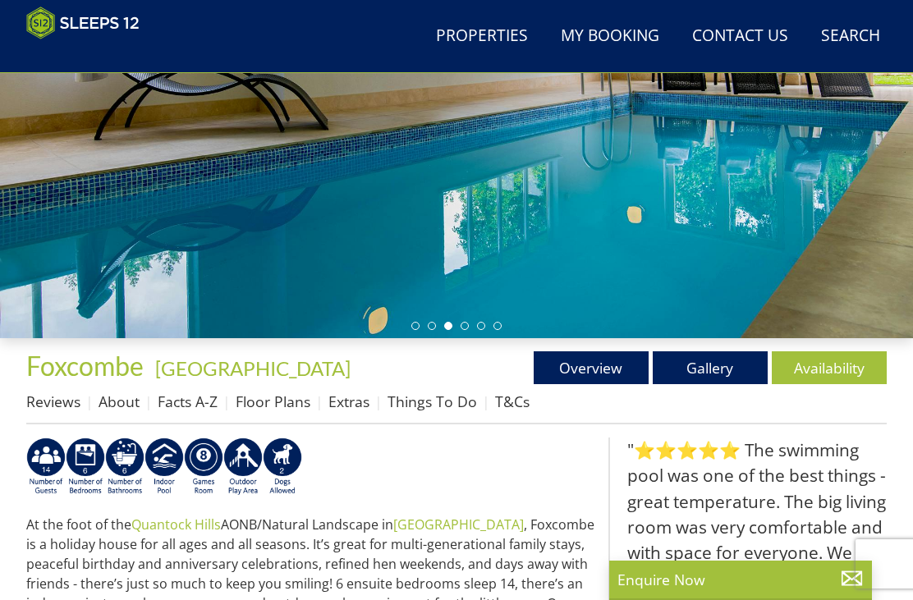
click at [723, 372] on link "Gallery" at bounding box center [710, 367] width 115 height 33
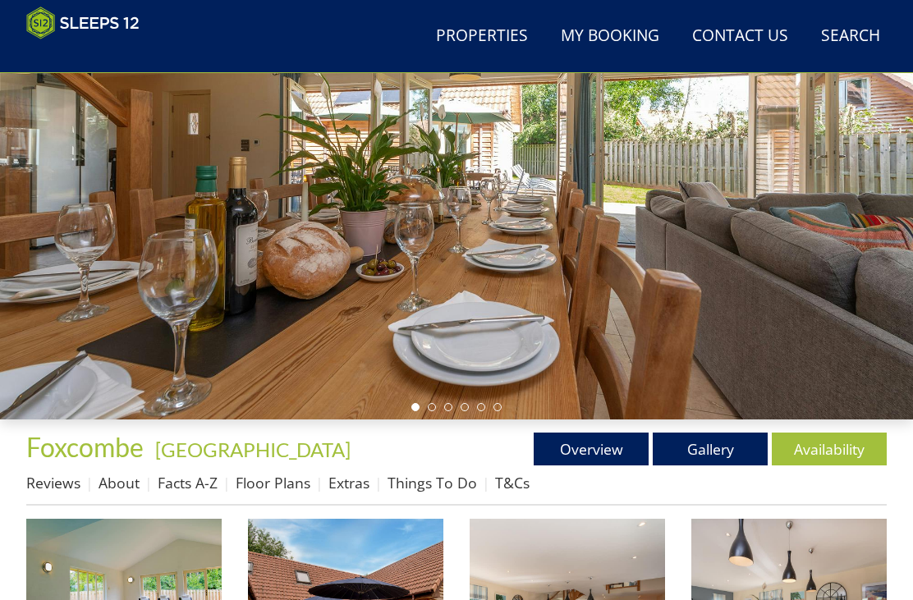
scroll to position [220, 0]
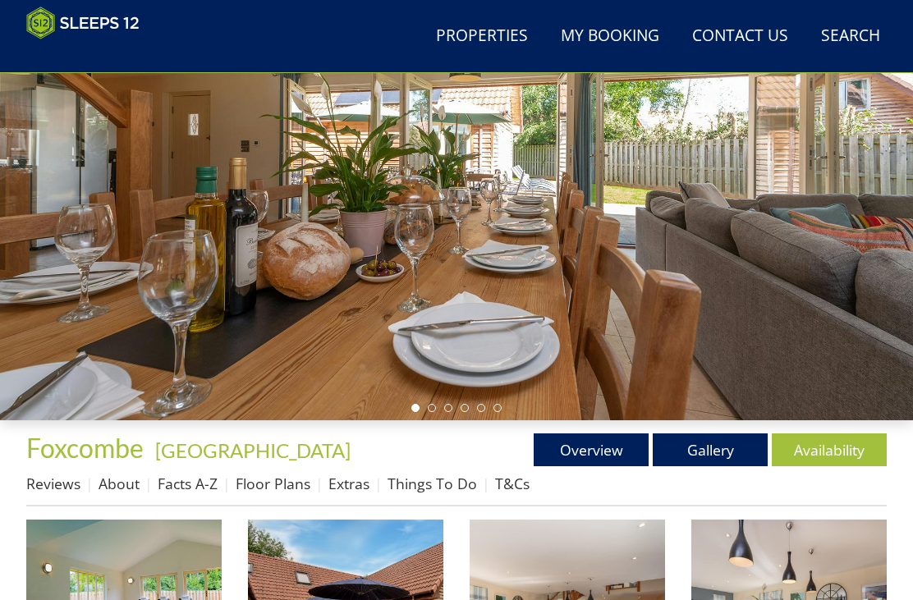
click at [272, 492] on link "Floor Plans" at bounding box center [273, 484] width 75 height 20
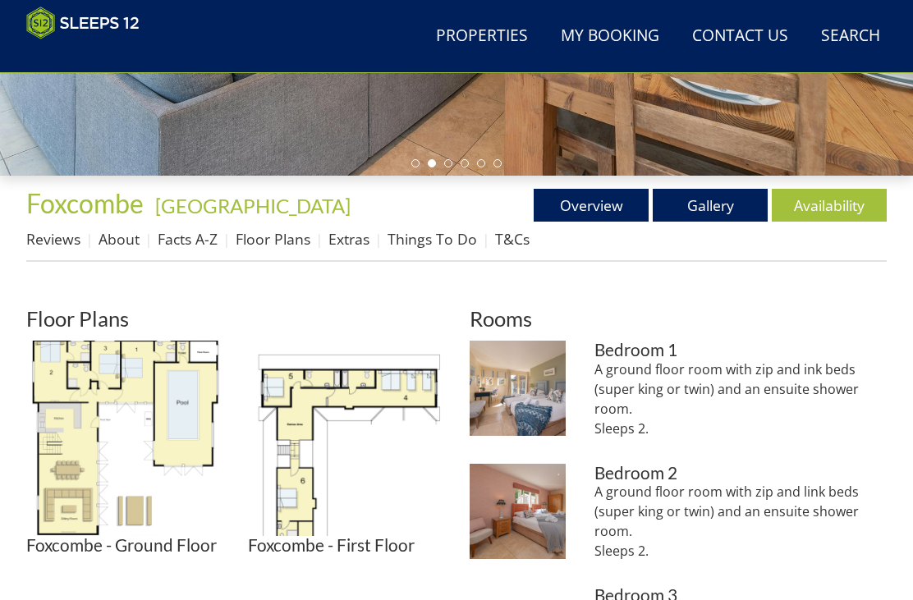
scroll to position [507, 0]
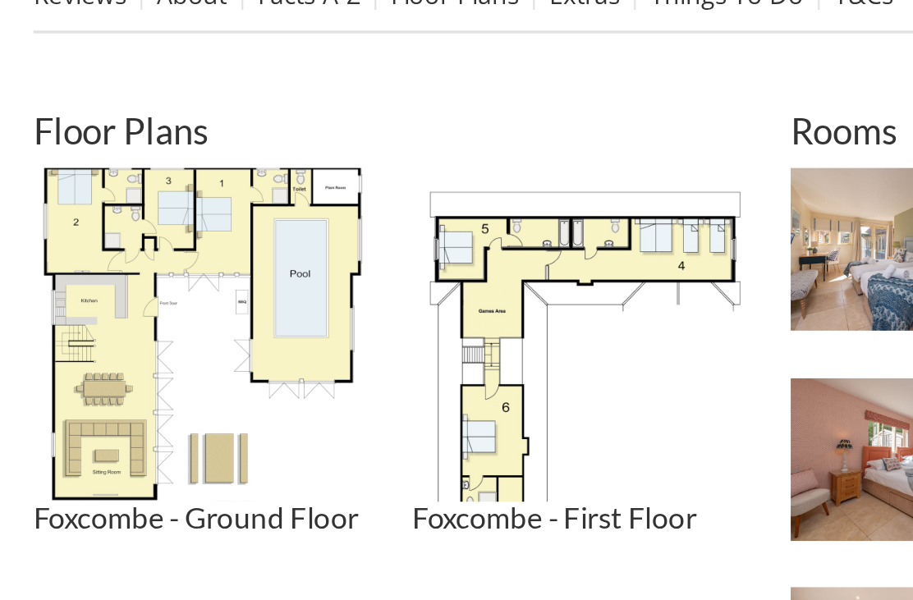
click at [296, 298] on img at bounding box center [345, 395] width 195 height 195
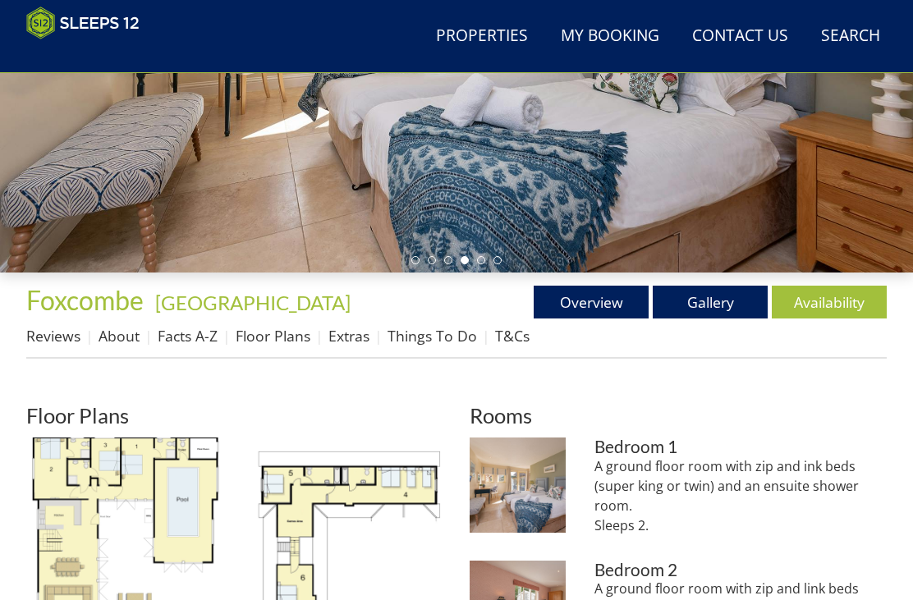
scroll to position [369, 0]
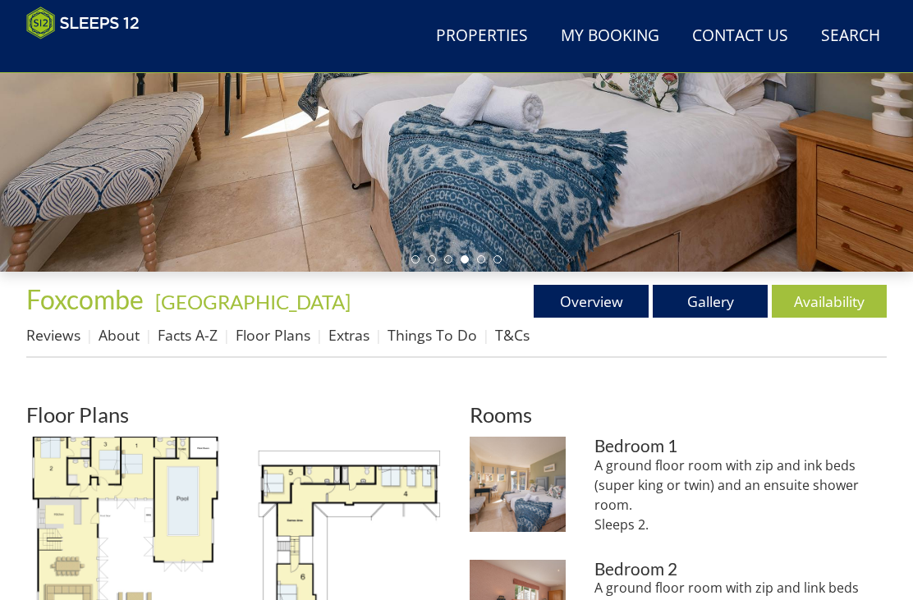
click at [823, 298] on link "Availability" at bounding box center [829, 301] width 115 height 33
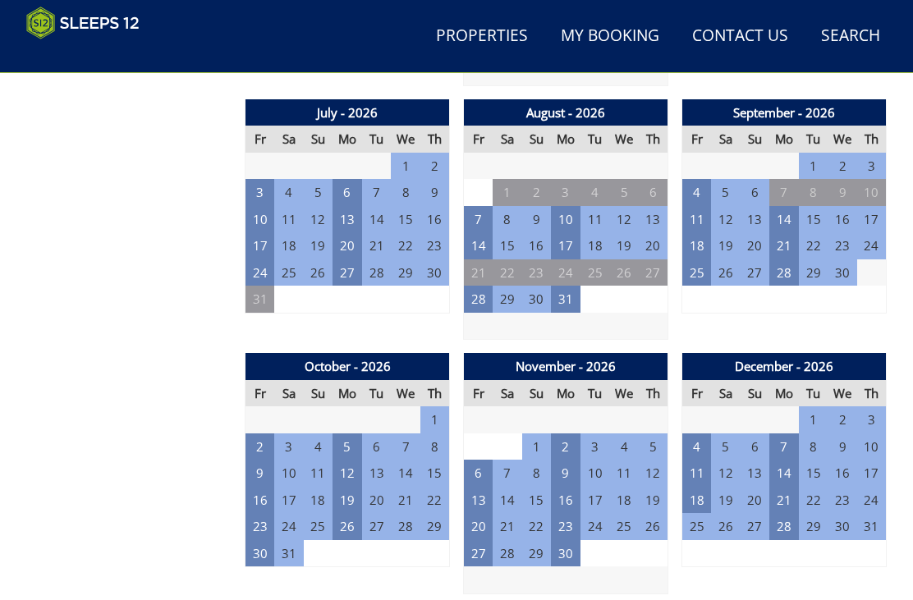
scroll to position [1406, 0]
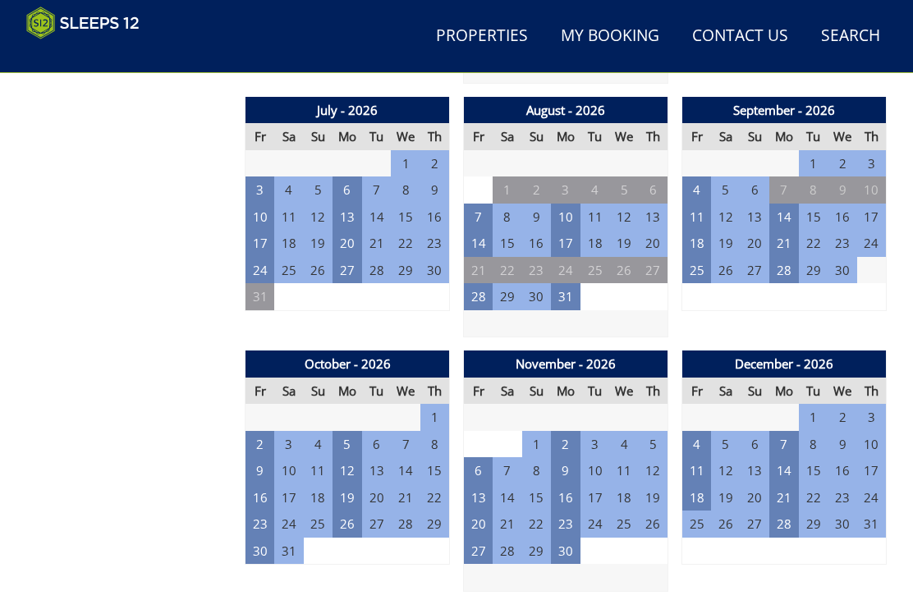
click at [297, 511] on td "24" at bounding box center [289, 524] width 30 height 27
click at [293, 512] on td "24" at bounding box center [289, 524] width 30 height 27
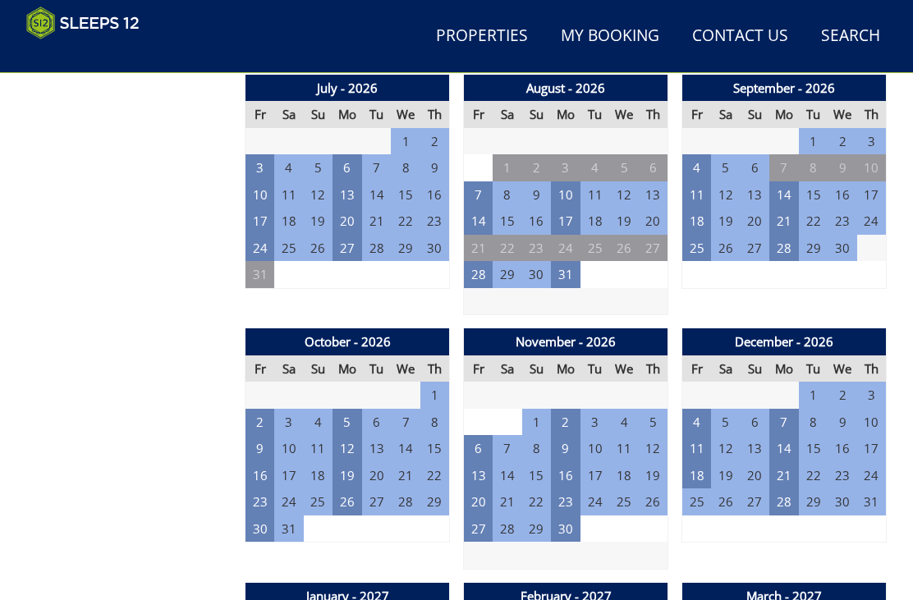
scroll to position [1429, 0]
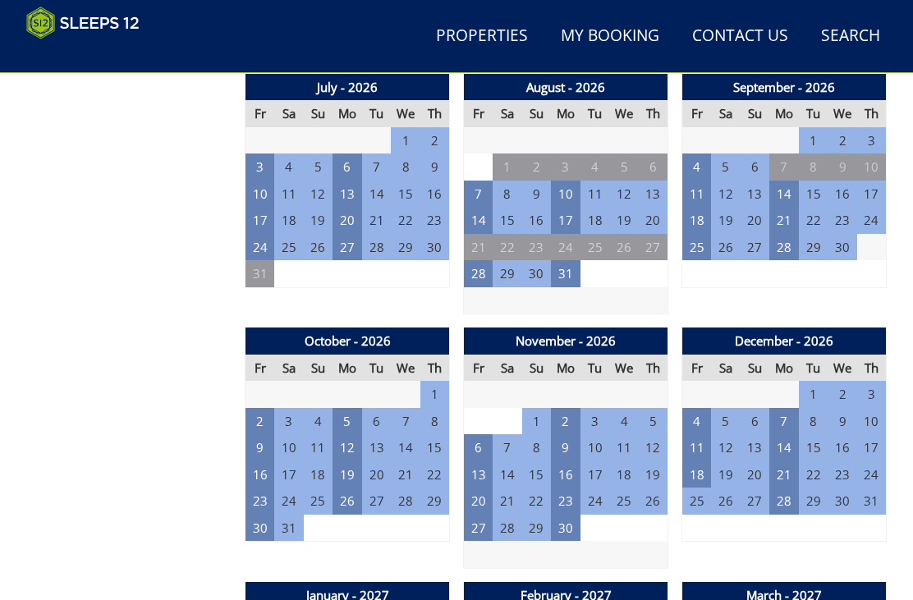
click at [264, 491] on td "23" at bounding box center [260, 501] width 30 height 27
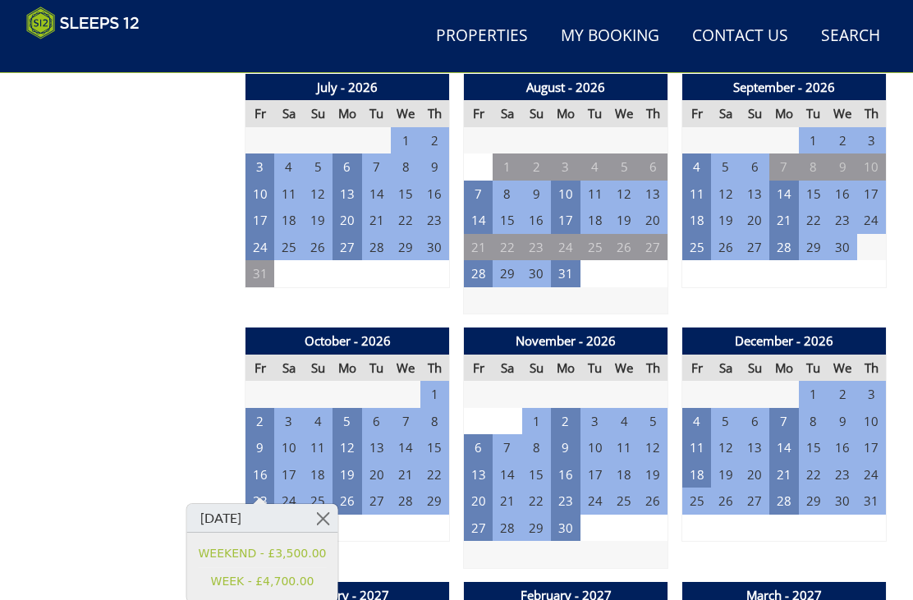
click at [282, 580] on link "WEEK - £4,700.00" at bounding box center [263, 581] width 128 height 17
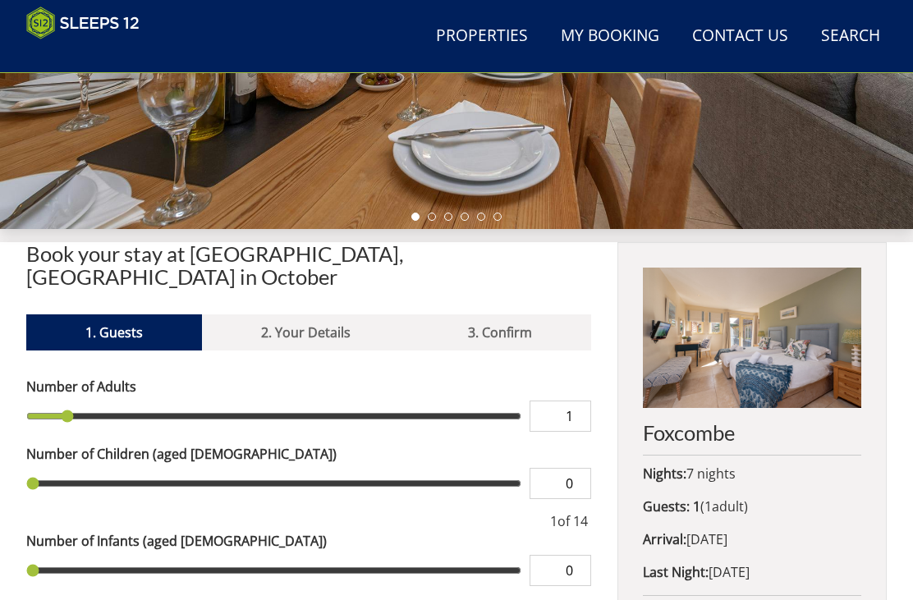
scroll to position [412, 0]
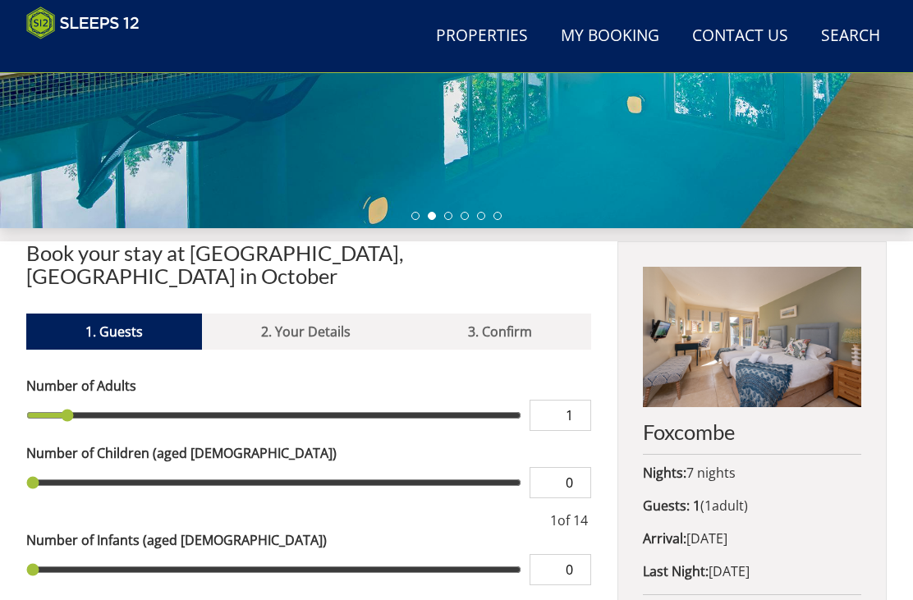
click at [576, 400] on input "1" at bounding box center [561, 415] width 62 height 31
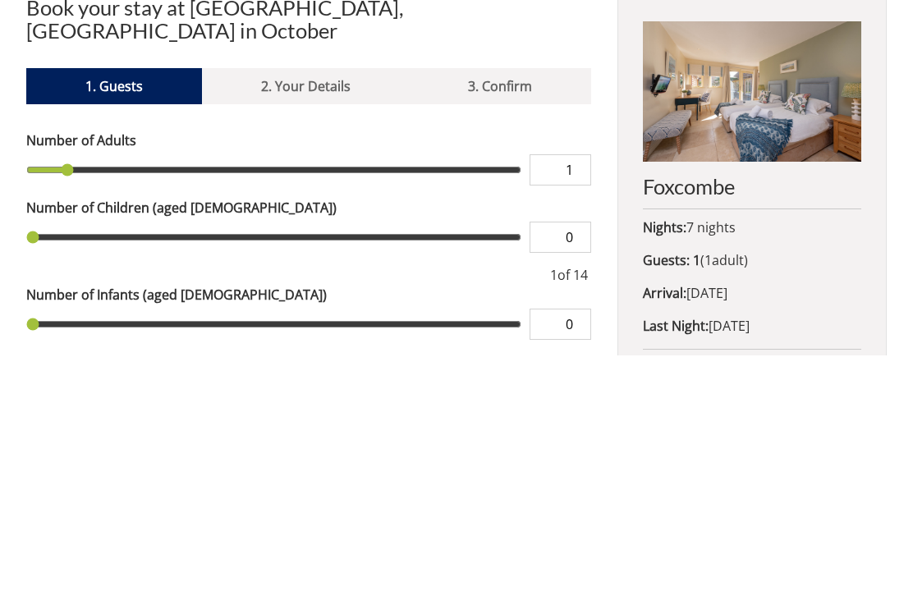
type input "2"
type input "3"
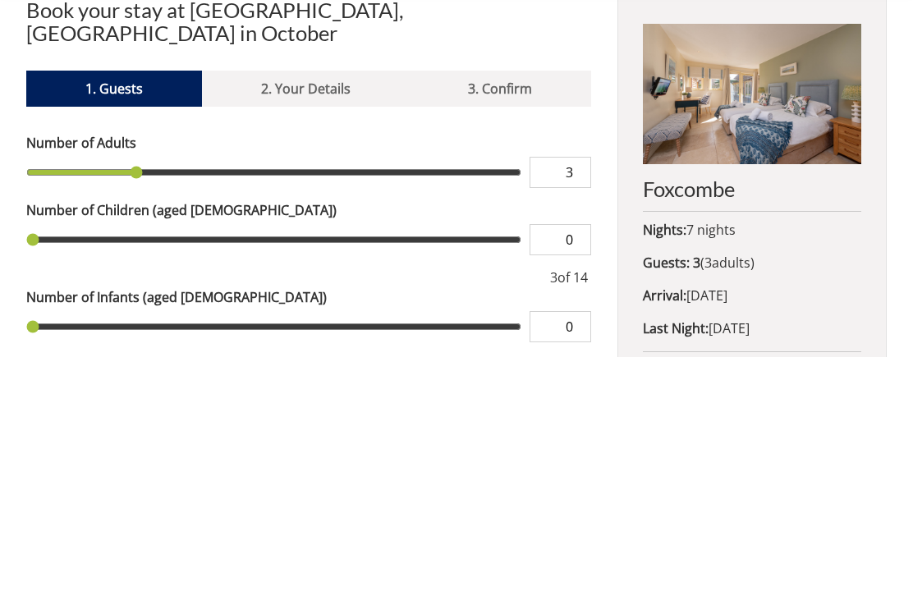
type input "5"
click at [194, 400] on input "range" at bounding box center [273, 415] width 495 height 31
type input "5"
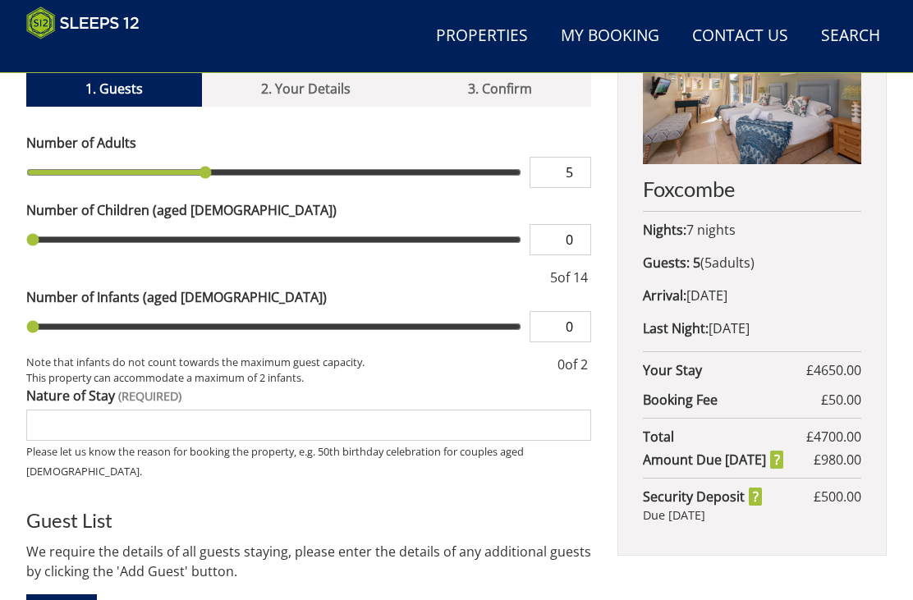
type input "6"
click at [244, 157] on input "range" at bounding box center [273, 172] width 495 height 31
type input "6"
click at [227, 224] on input "range" at bounding box center [273, 239] width 495 height 31
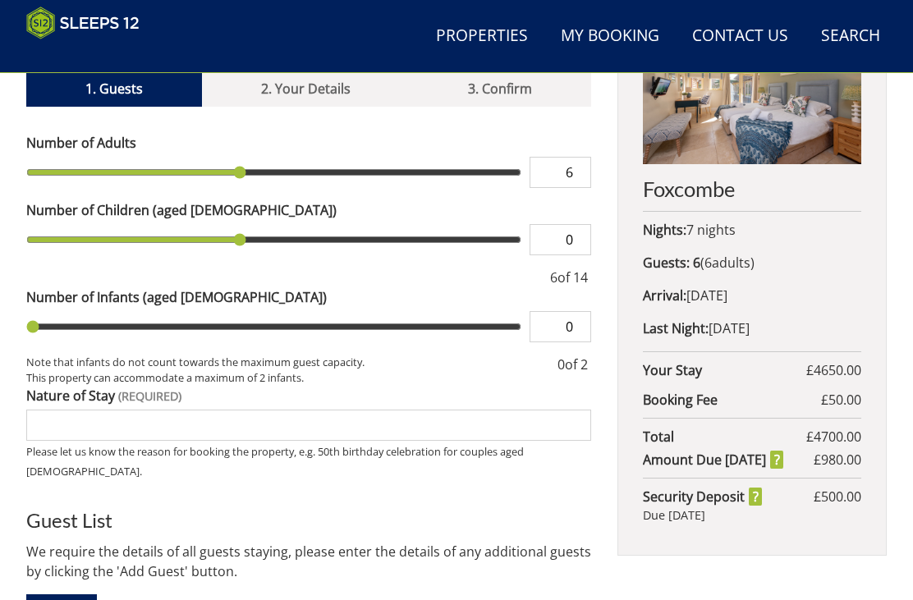
type input "6"
click at [225, 224] on input "range" at bounding box center [273, 239] width 495 height 31
type input "5"
click at [218, 230] on input "range" at bounding box center [273, 239] width 495 height 31
type input "5"
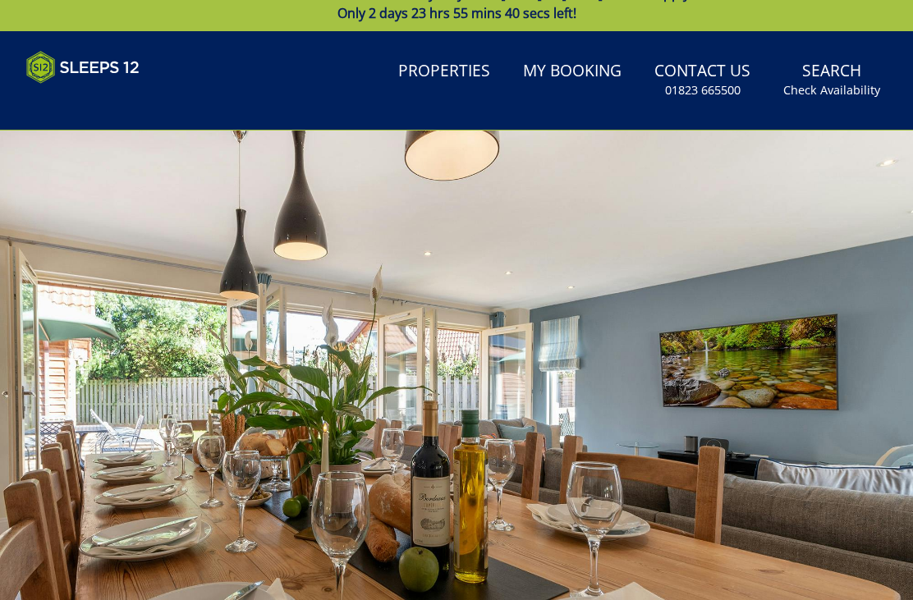
scroll to position [0, 0]
